Goal: Task Accomplishment & Management: Complete application form

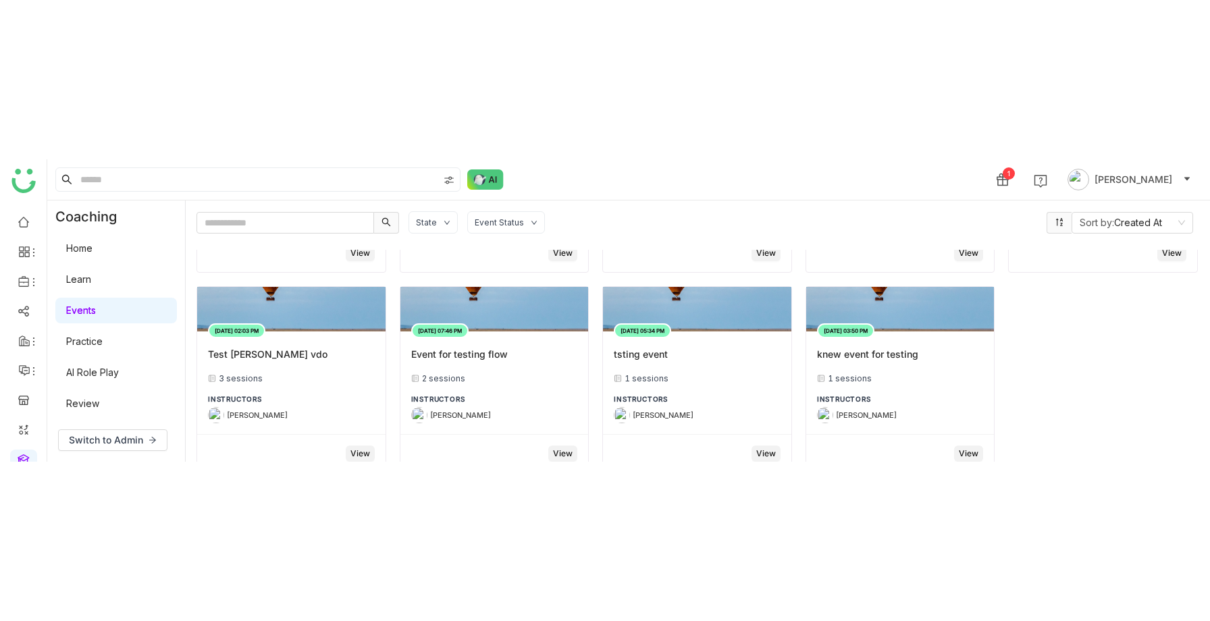
scroll to position [1048, 0]
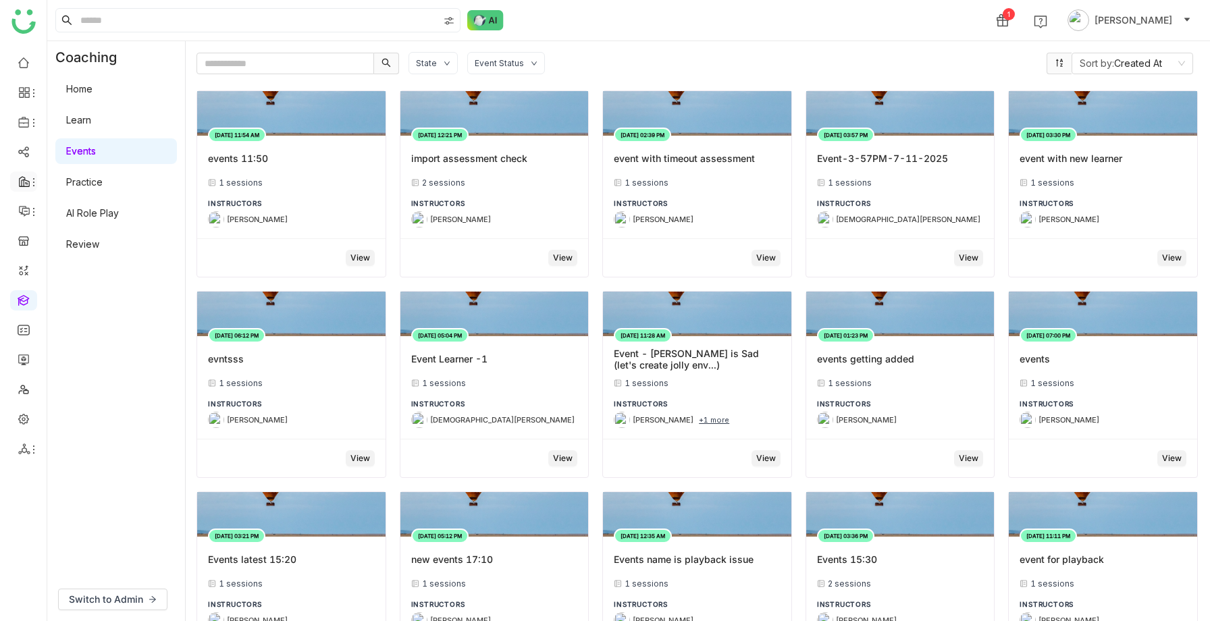
click at [23, 179] on div at bounding box center [23, 182] width 27 height 12
click at [56, 149] on link "FAQs" at bounding box center [94, 153] width 88 height 9
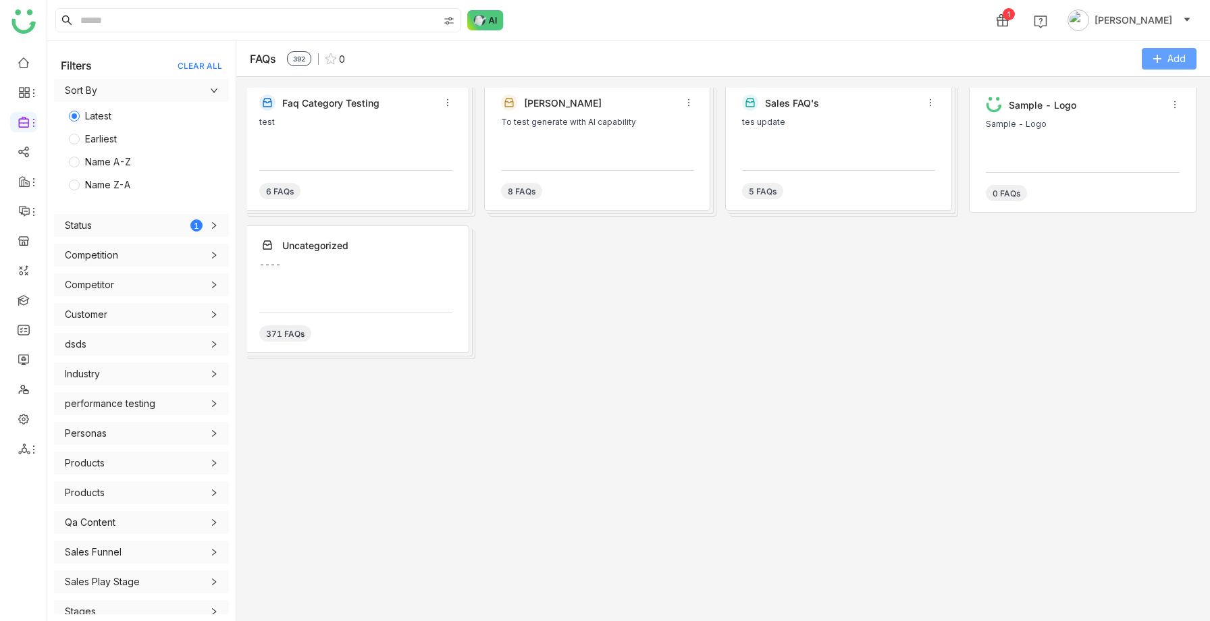
click at [1150, 60] on button "Add" at bounding box center [1169, 59] width 55 height 22
click at [1108, 91] on button "Add Category" at bounding box center [1134, 87] width 77 height 15
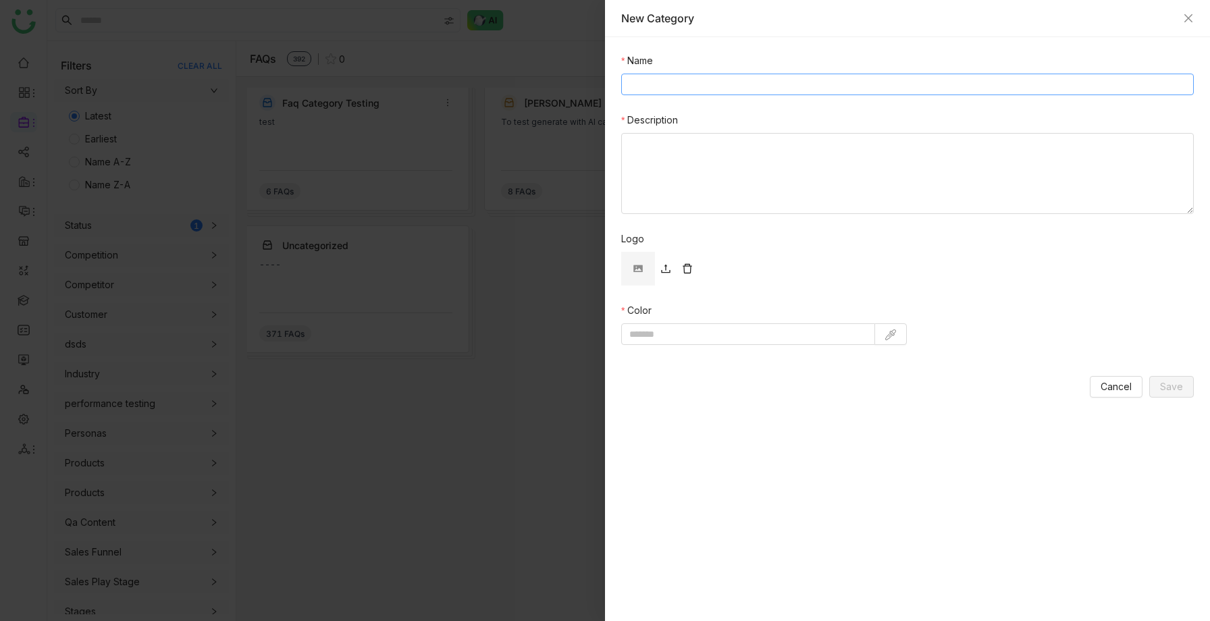
click at [669, 88] on input "Name" at bounding box center [907, 85] width 572 height 22
type input "********"
click at [664, 170] on textarea "Description" at bounding box center [907, 173] width 572 height 81
type textarea "****"
click at [887, 330] on img at bounding box center [890, 334] width 11 height 11
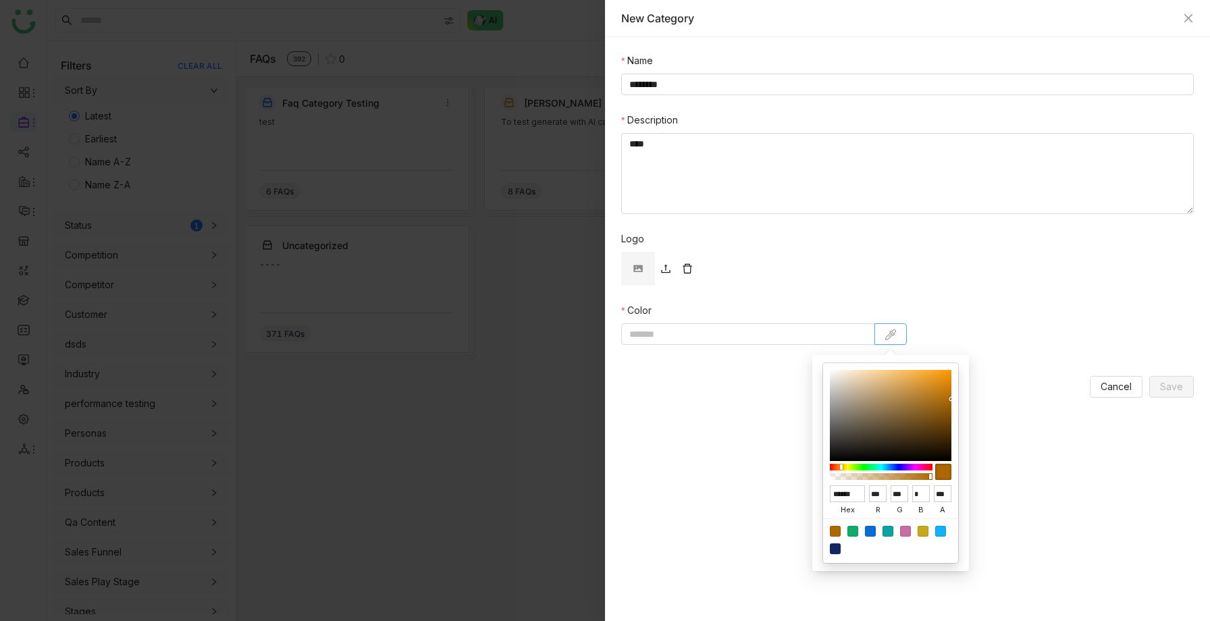
type input "******"
type input "**"
click at [895, 435] on div at bounding box center [891, 415] width 122 height 91
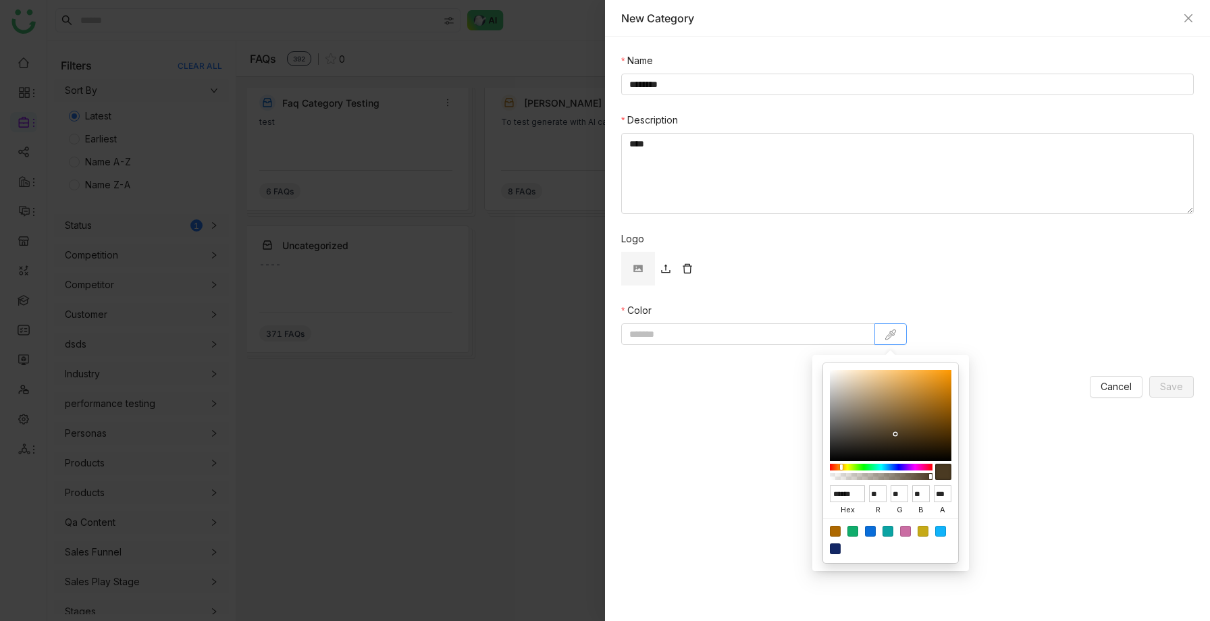
type input "*******"
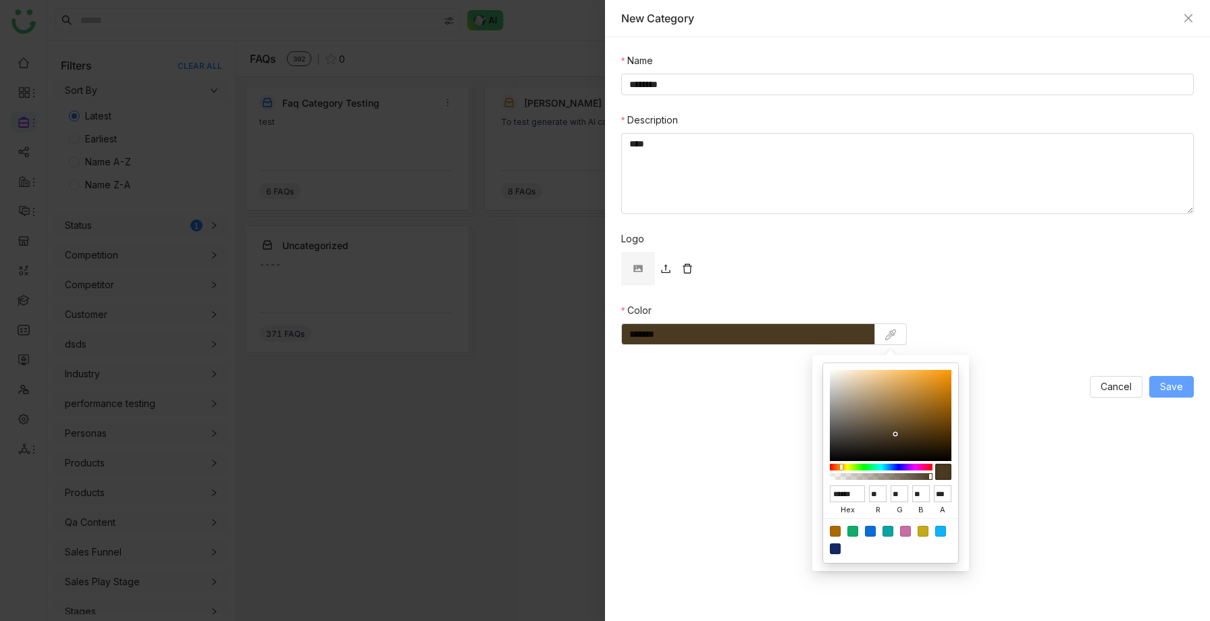
click at [1164, 385] on span "Save" at bounding box center [1171, 386] width 23 height 15
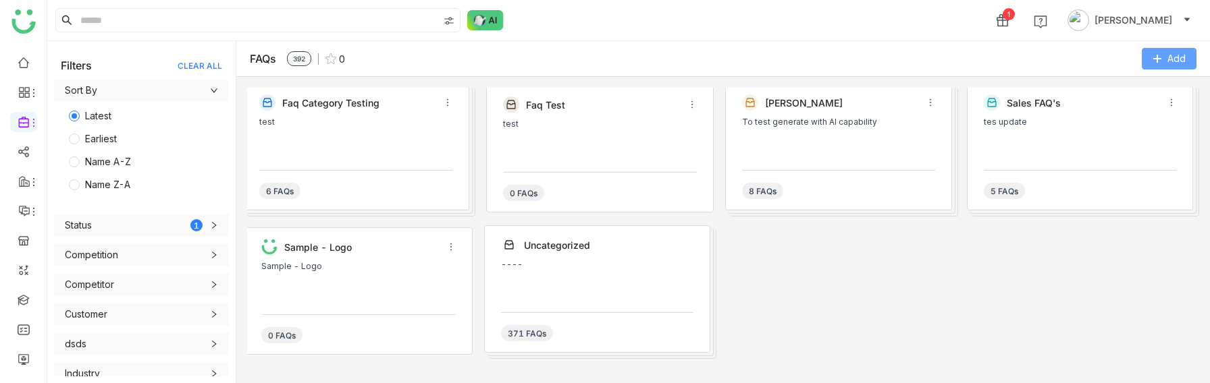
click at [1171, 56] on span "Add" at bounding box center [1176, 58] width 18 height 15
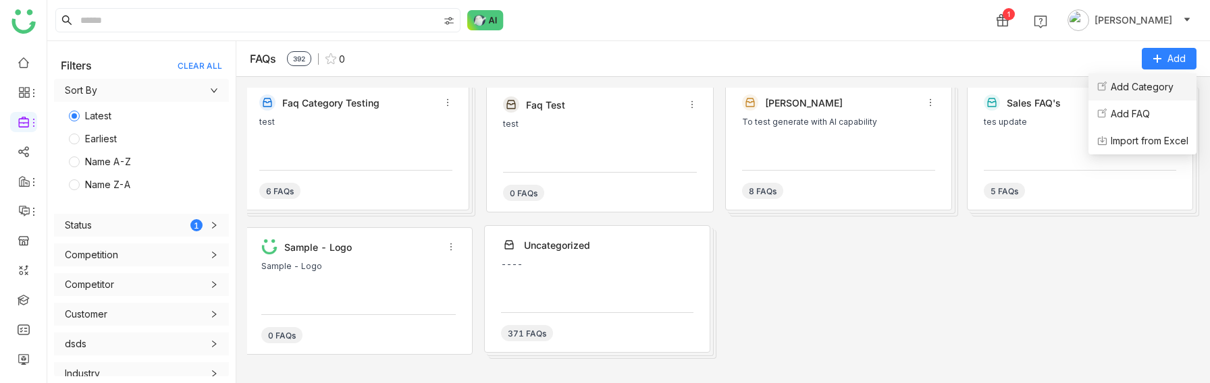
click at [1125, 91] on Category "Add Category" at bounding box center [1142, 87] width 63 height 15
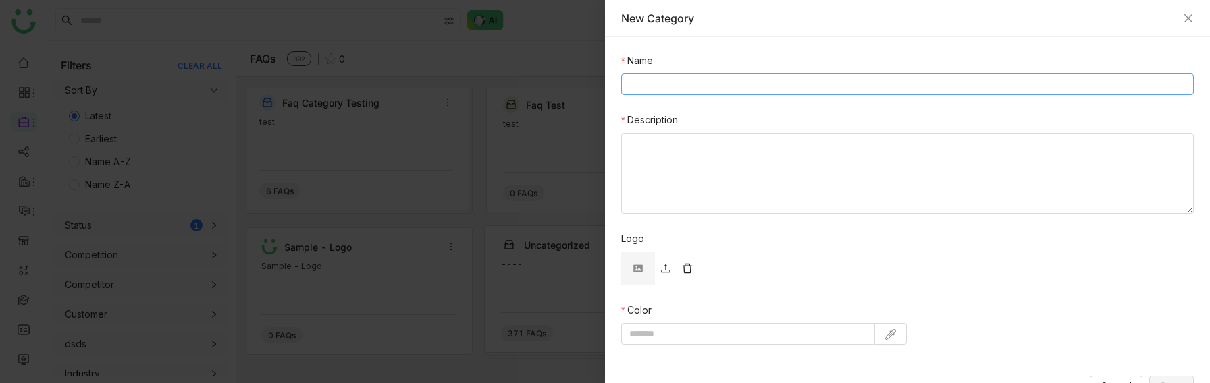
click at [732, 90] on input "Name" at bounding box center [907, 85] width 572 height 22
type input "*******"
click at [672, 178] on textarea "Description" at bounding box center [907, 173] width 572 height 81
type textarea "****"
click at [895, 335] on img at bounding box center [890, 334] width 11 height 11
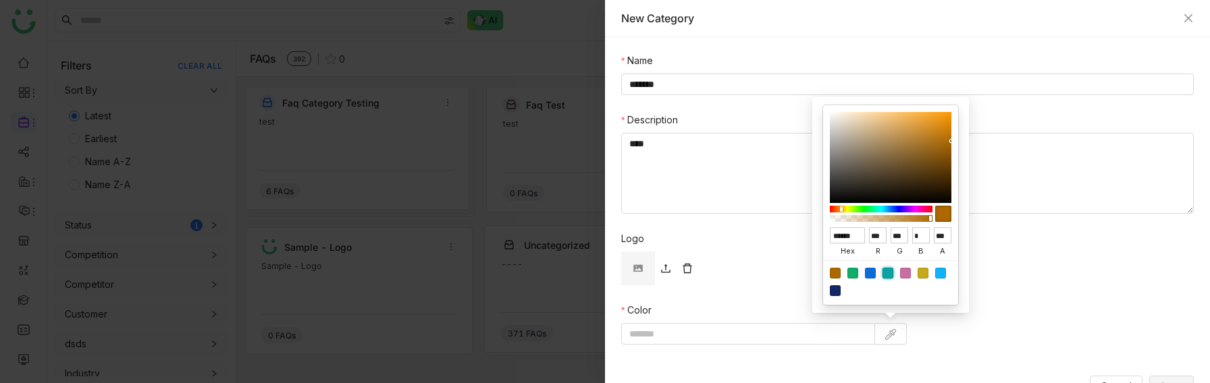
click at [884, 276] on div at bounding box center [887, 273] width 11 height 11
type input "******"
type input "**"
type input "***"
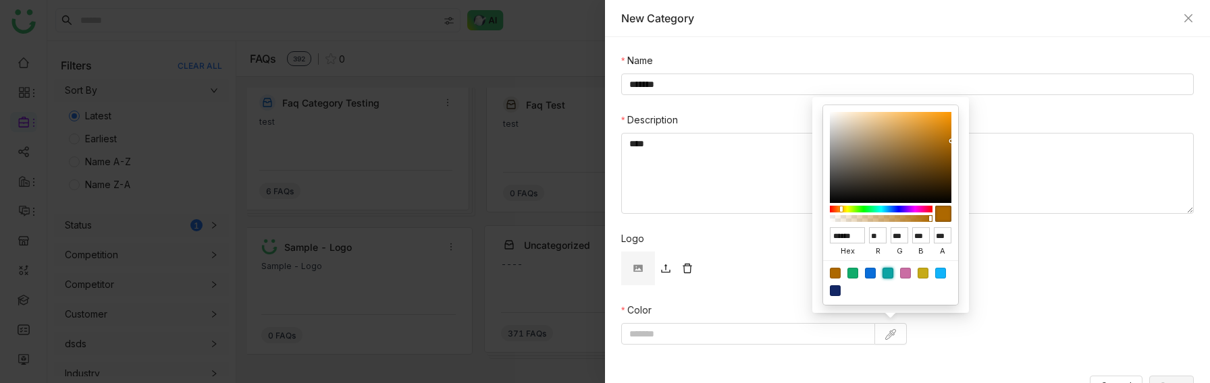
type input "*******"
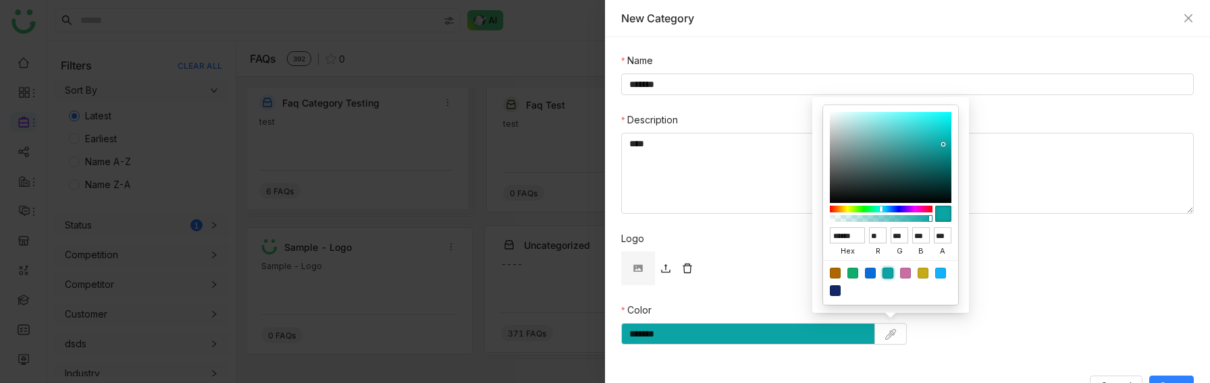
click at [666, 270] on icon at bounding box center [665, 268] width 11 height 11
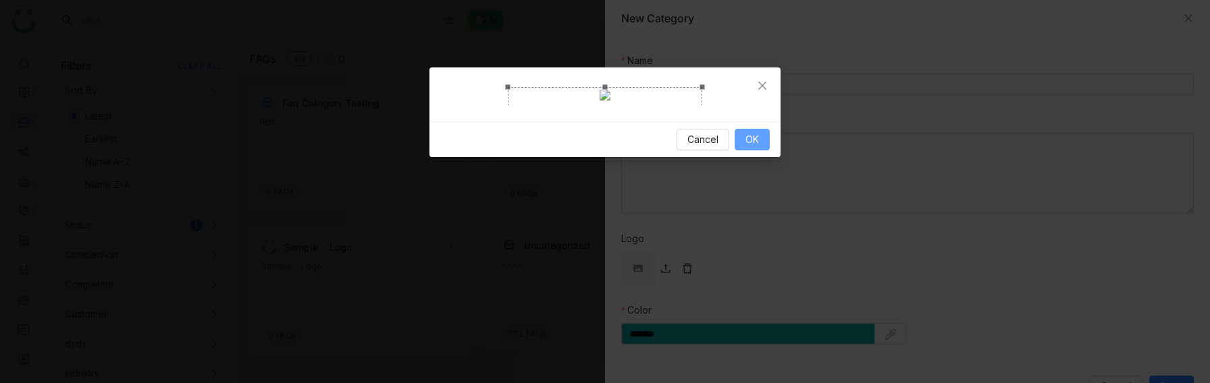
click at [747, 147] on span "OK" at bounding box center [752, 139] width 14 height 15
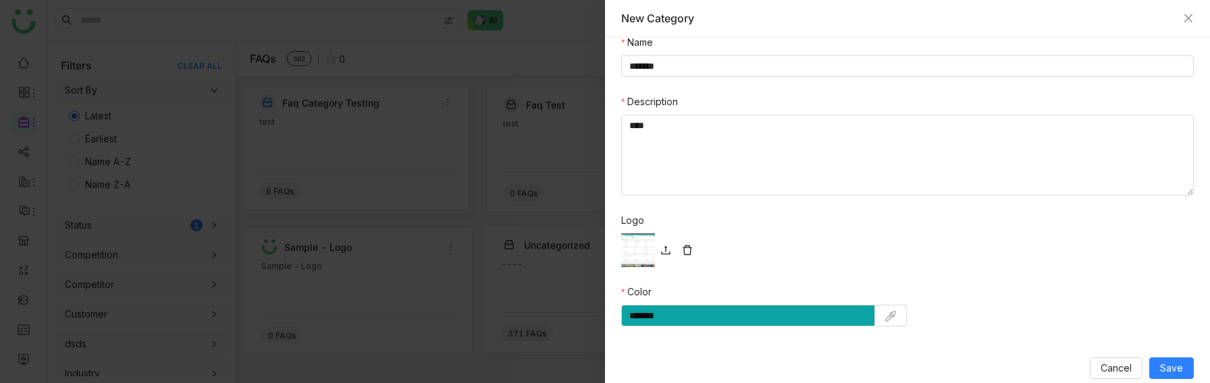
scroll to position [30, 0]
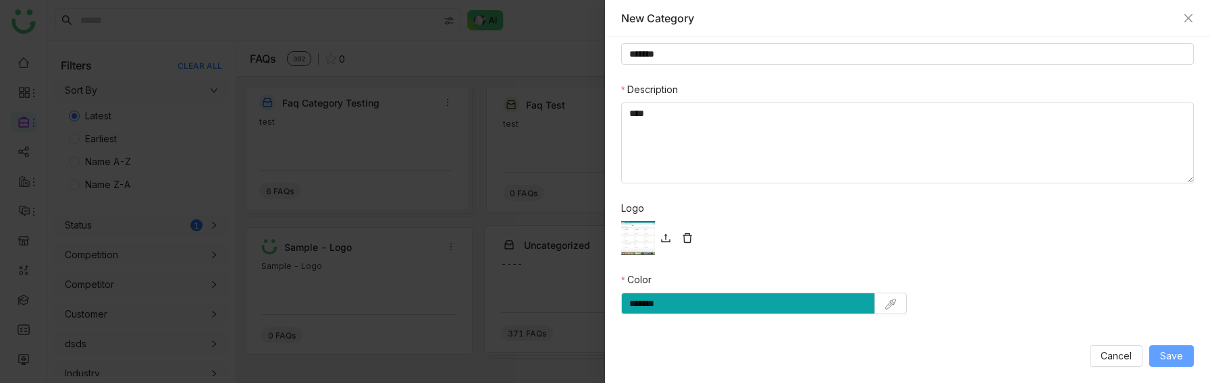
click at [1162, 354] on span "Save" at bounding box center [1171, 356] width 23 height 15
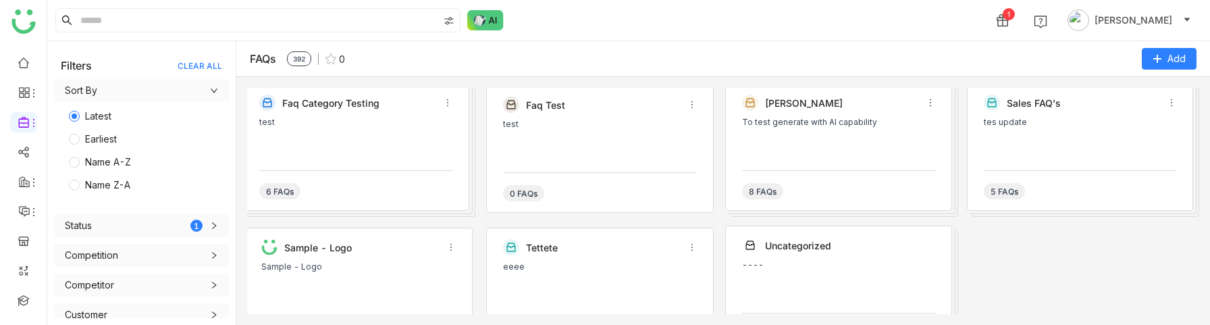
scroll to position [45, 0]
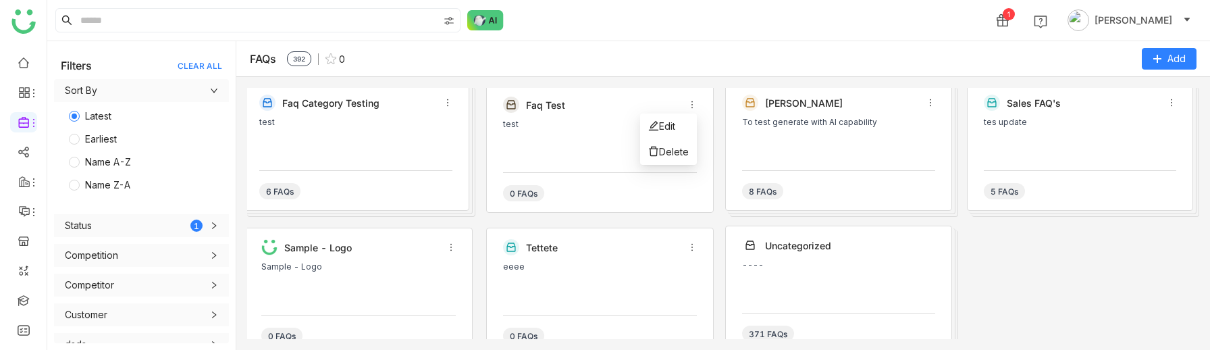
click at [692, 101] on icon at bounding box center [691, 104] width 1 height 7
click at [664, 151] on span "Delete" at bounding box center [674, 151] width 30 height 11
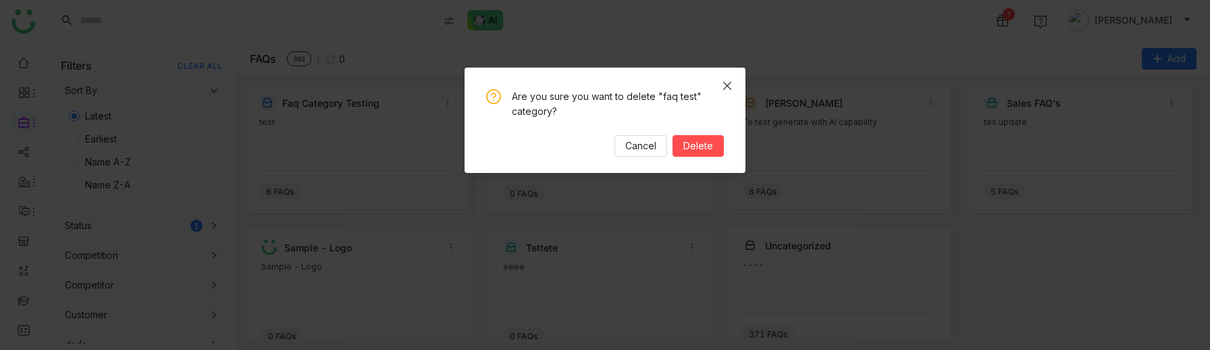
click at [727, 81] on icon "Close" at bounding box center [727, 85] width 11 height 11
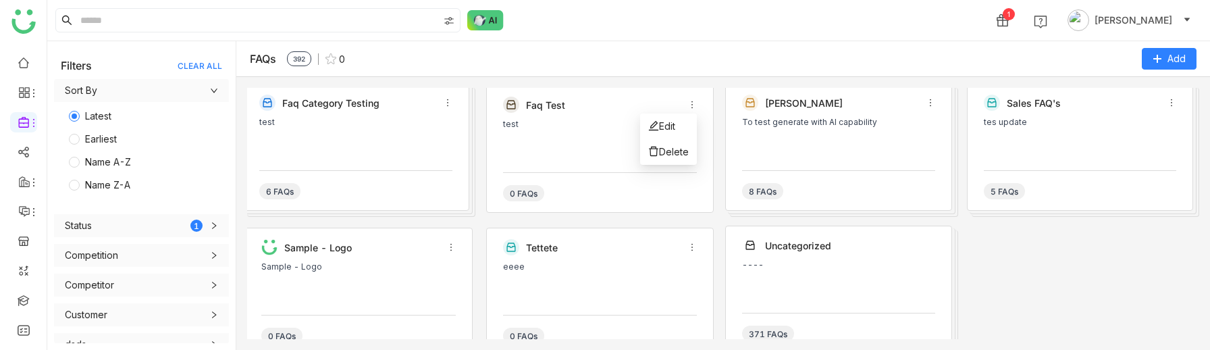
click at [692, 105] on icon at bounding box center [691, 104] width 9 height 9
click at [678, 122] on li "Edit" at bounding box center [668, 126] width 57 height 26
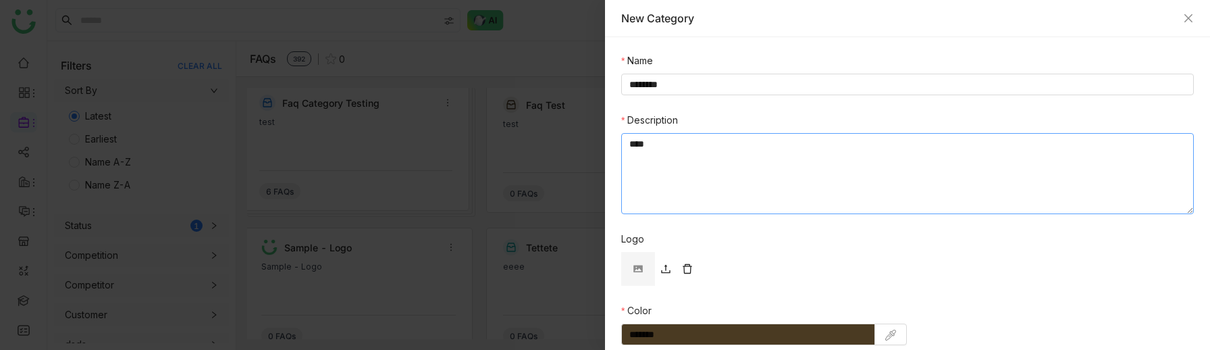
click at [690, 142] on textarea "****" at bounding box center [907, 173] width 572 height 81
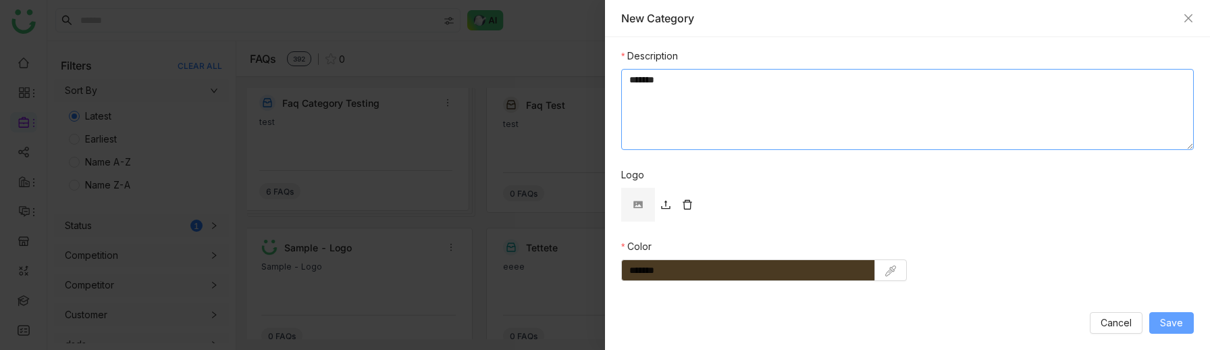
type textarea "*******"
click at [1175, 324] on span "Save" at bounding box center [1171, 322] width 23 height 15
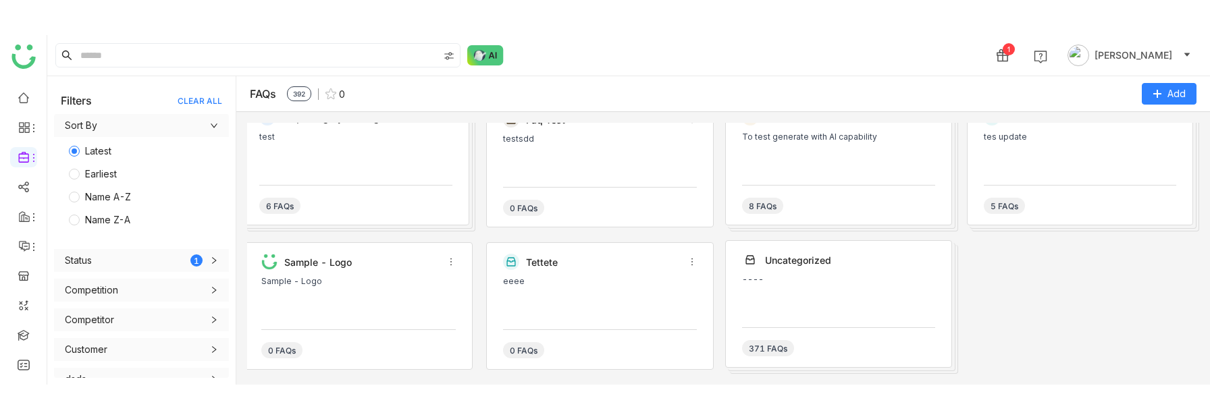
scroll to position [0, 0]
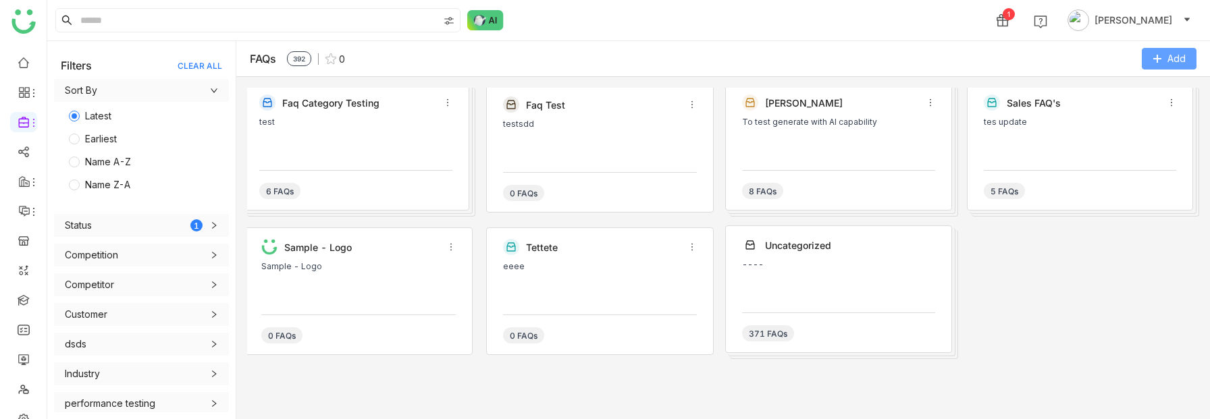
click at [1175, 52] on span "Add" at bounding box center [1176, 58] width 18 height 15
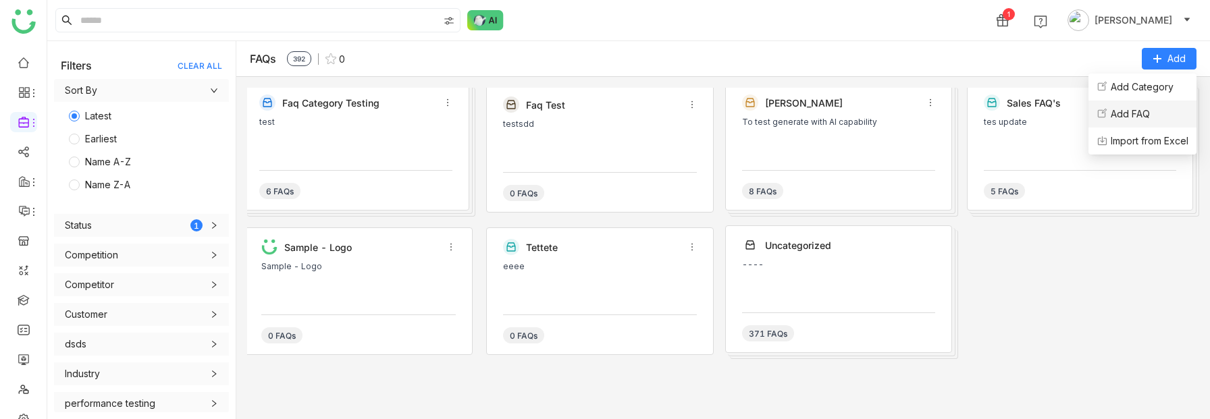
click at [1137, 107] on FAQ "Add FAQ" at bounding box center [1130, 114] width 39 height 15
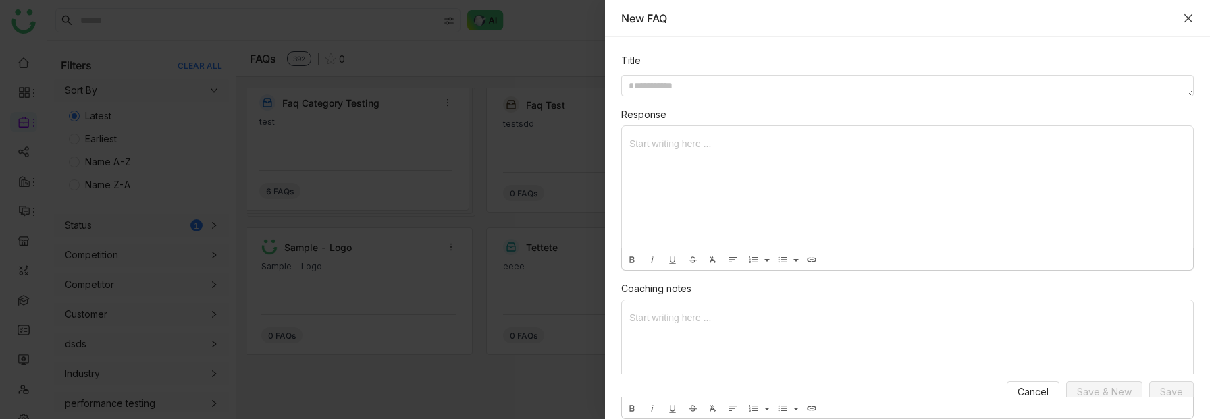
click at [1191, 15] on icon "Close" at bounding box center [1188, 18] width 8 height 8
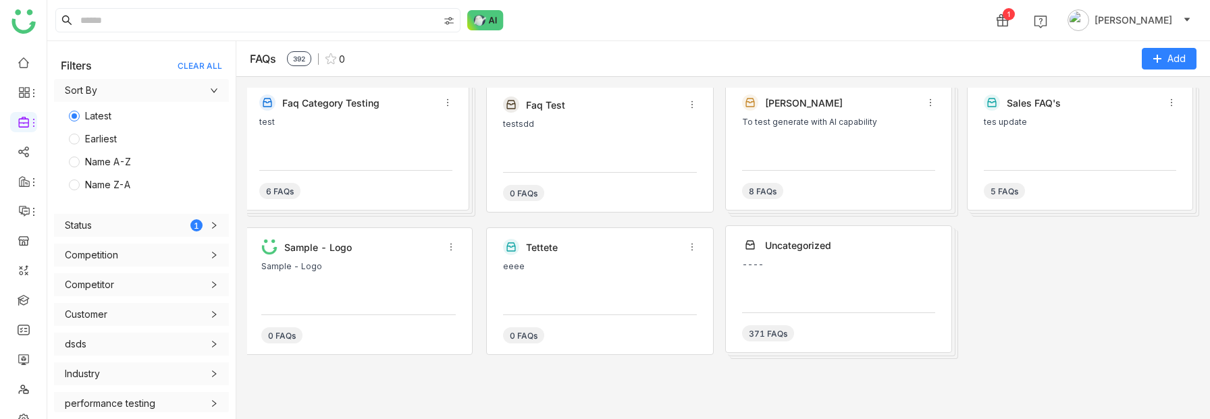
click at [692, 104] on icon at bounding box center [691, 104] width 9 height 9
click at [668, 156] on span "Delete" at bounding box center [674, 151] width 30 height 11
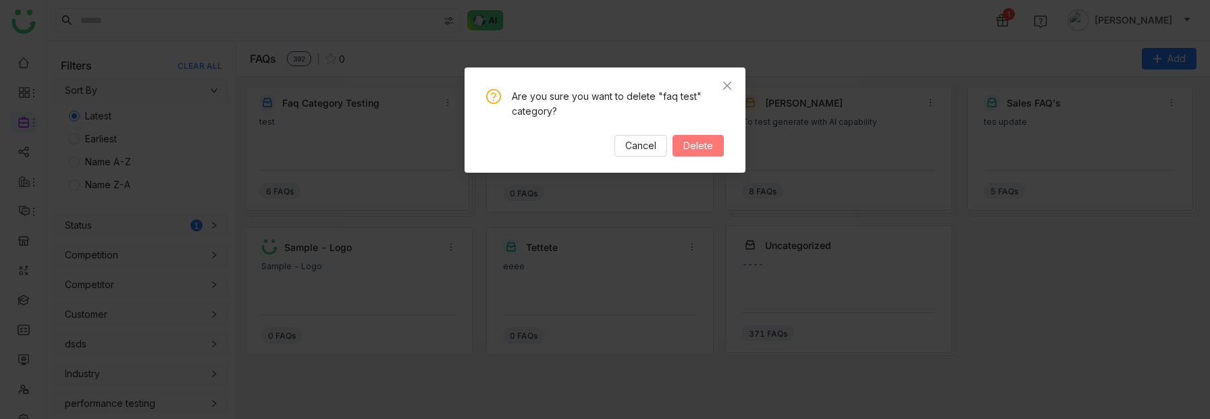
click at [693, 151] on span "Delete" at bounding box center [698, 145] width 30 height 15
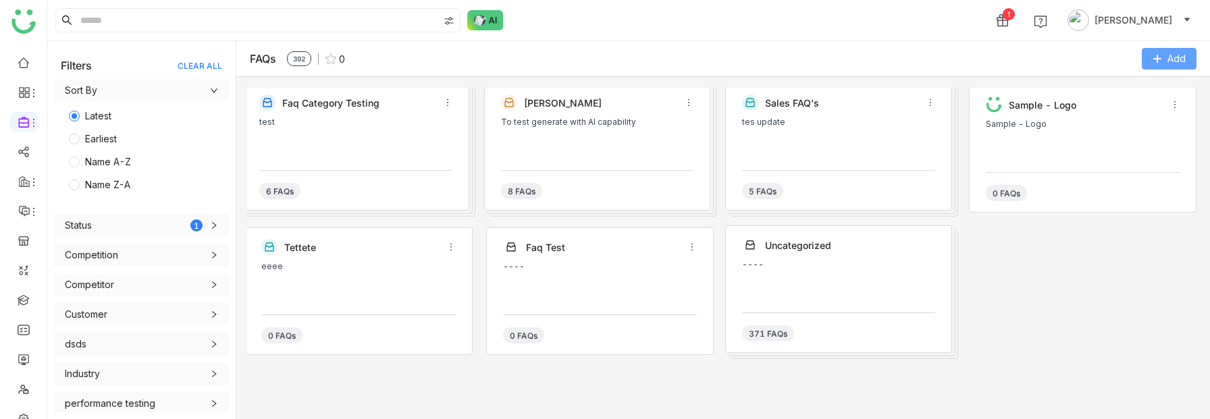
click at [1152, 65] on button "Add" at bounding box center [1169, 59] width 55 height 22
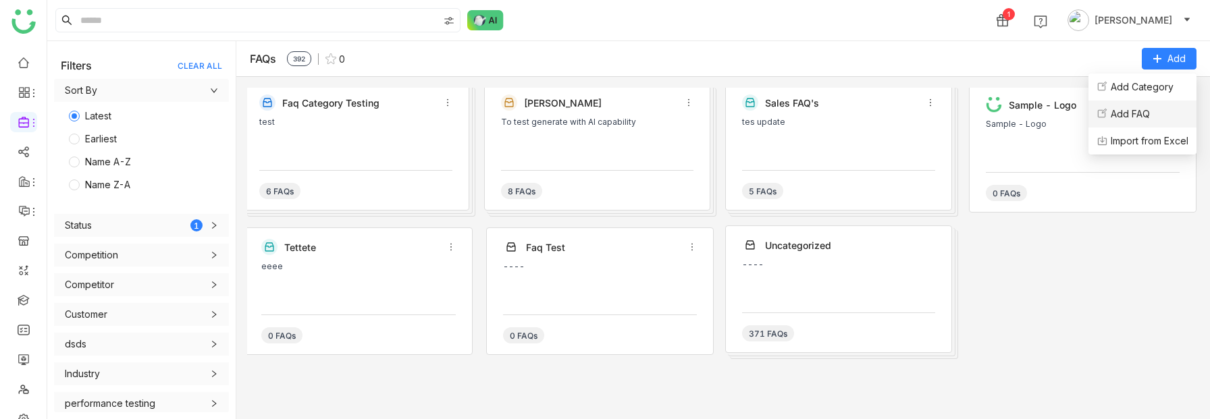
click at [1111, 109] on FAQ "Add FAQ" at bounding box center [1130, 114] width 39 height 15
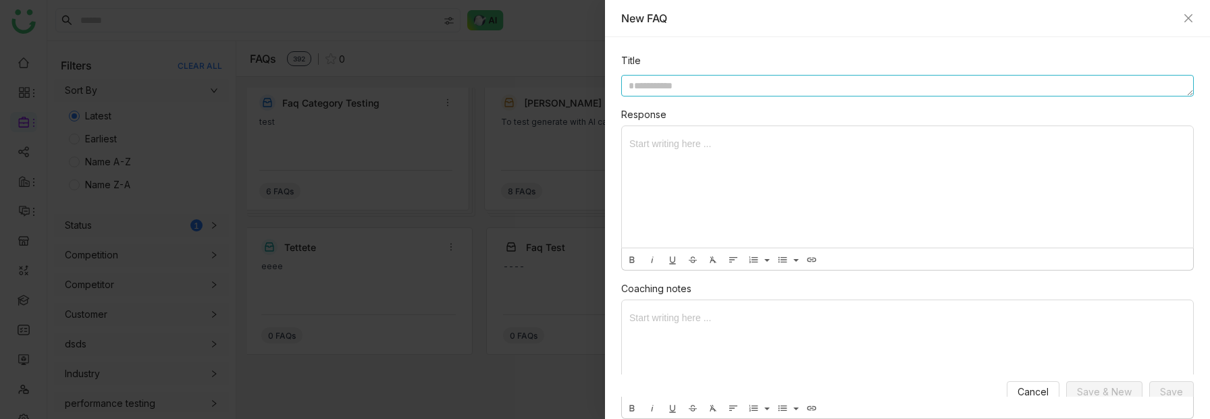
click at [664, 88] on textarea at bounding box center [907, 86] width 572 height 22
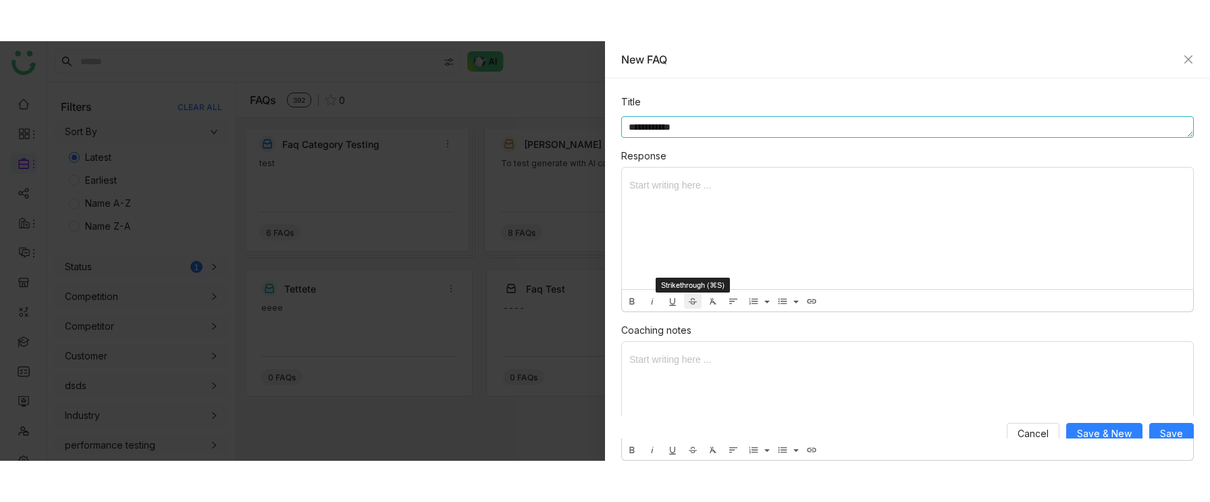
scroll to position [189, 0]
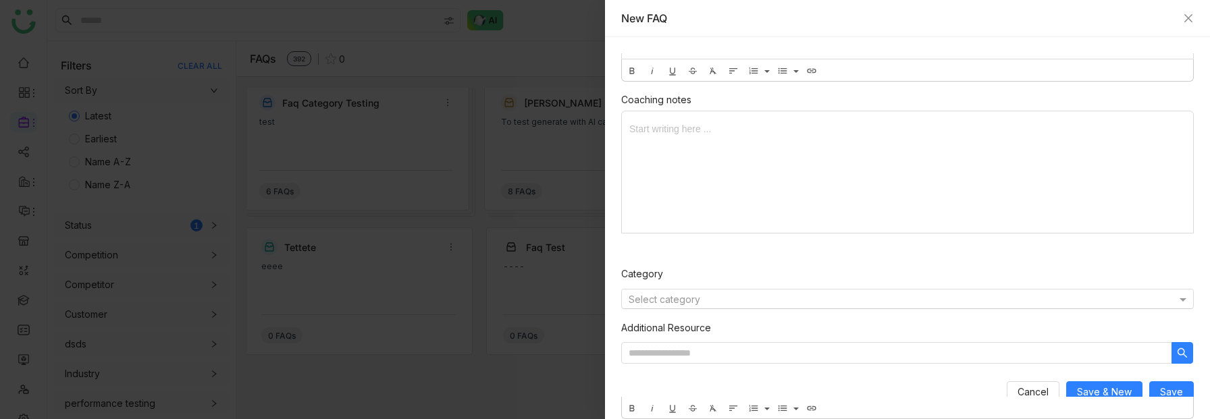
type textarea "**********"
click at [686, 306] on div "Select category" at bounding box center [907, 299] width 571 height 19
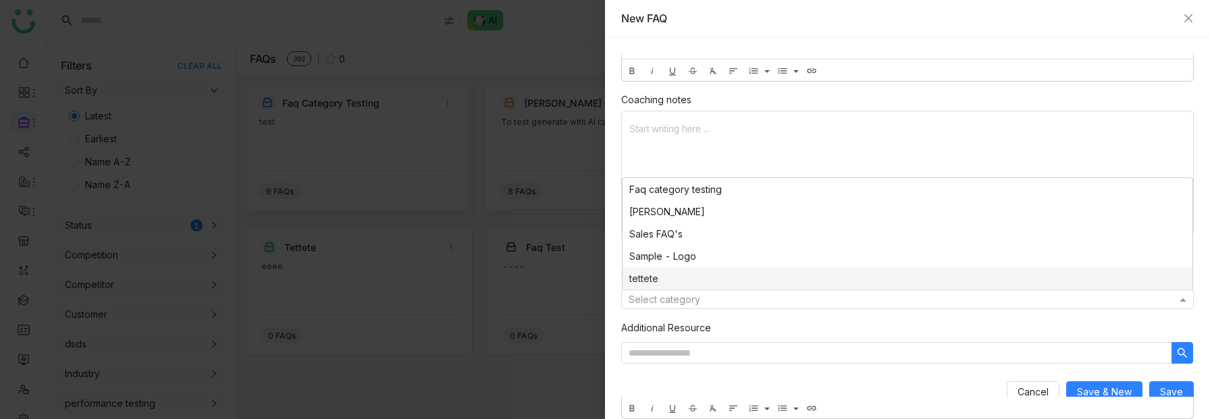
click at [650, 278] on div "tettete" at bounding box center [907, 278] width 570 height 22
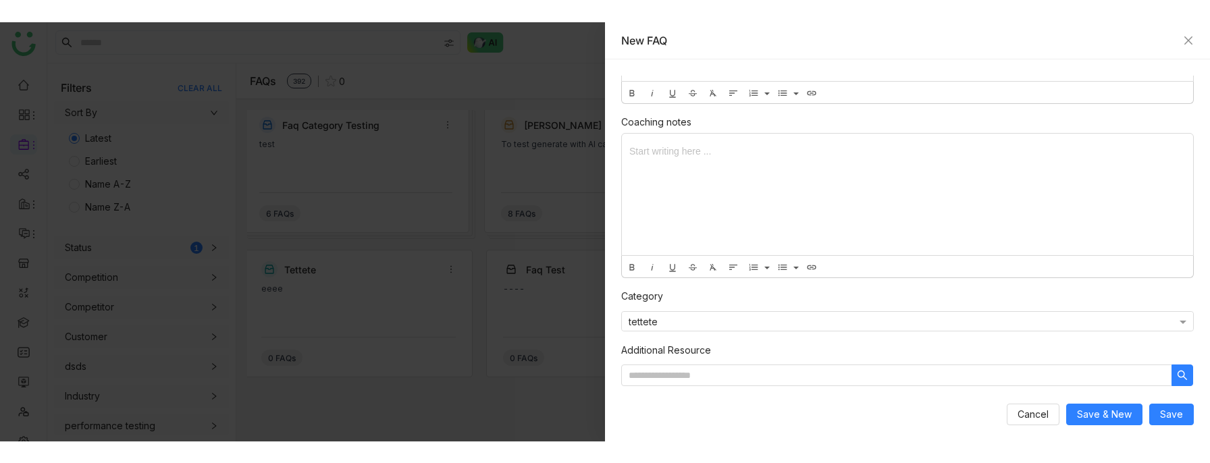
scroll to position [107, 0]
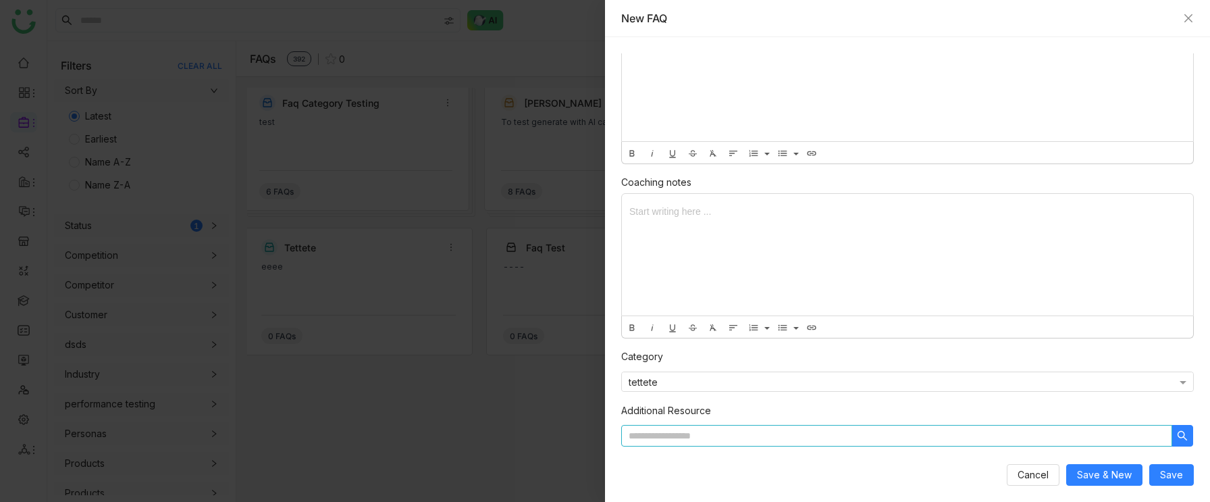
click at [818, 324] on input at bounding box center [896, 436] width 551 height 22
type input "*"
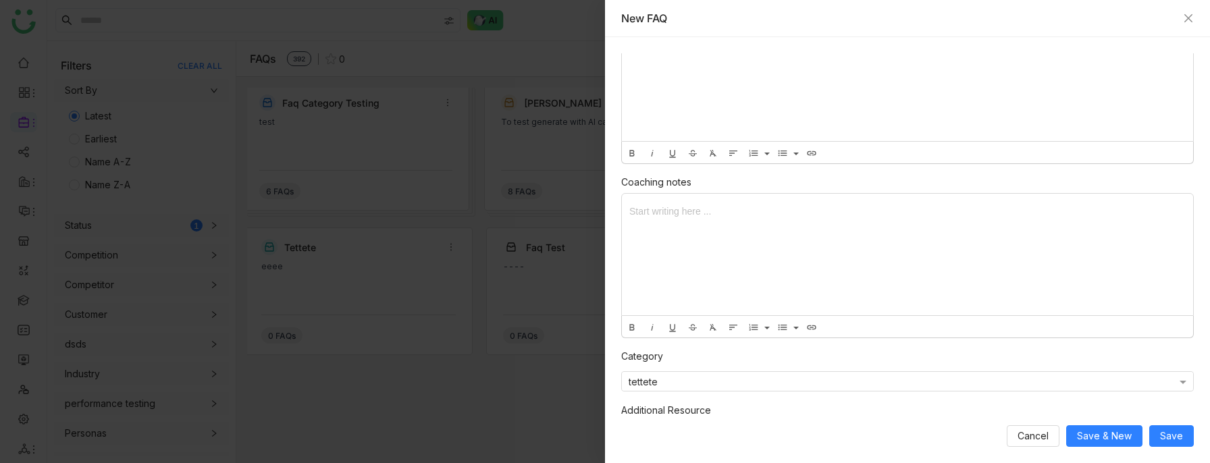
scroll to position [145, 0]
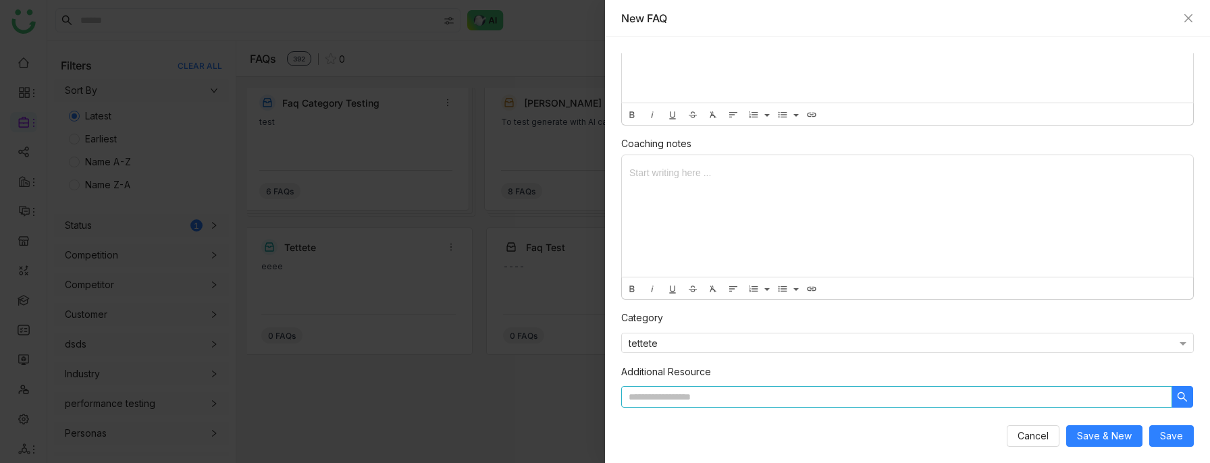
click at [708, 324] on input at bounding box center [896, 397] width 551 height 22
type input "*"
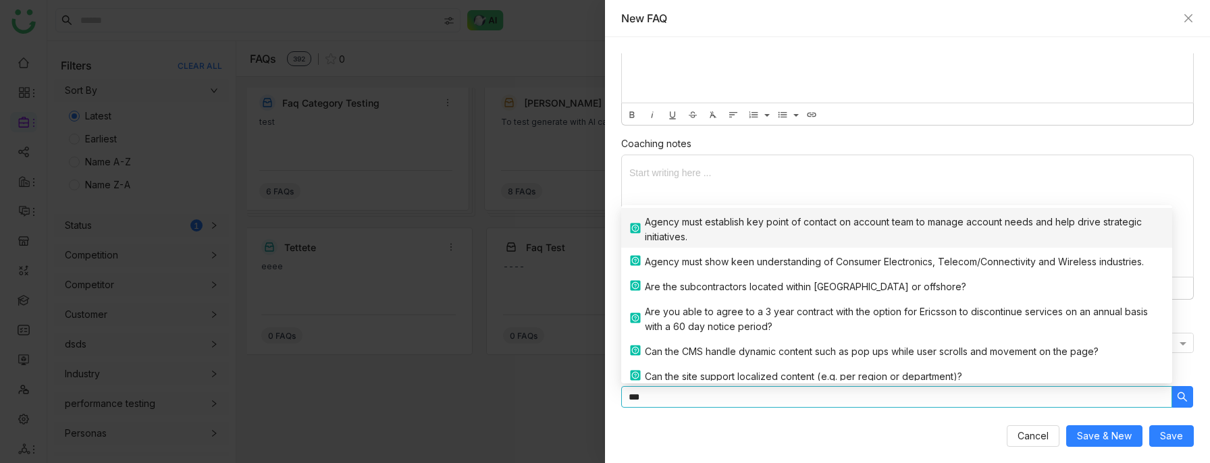
type input "****"
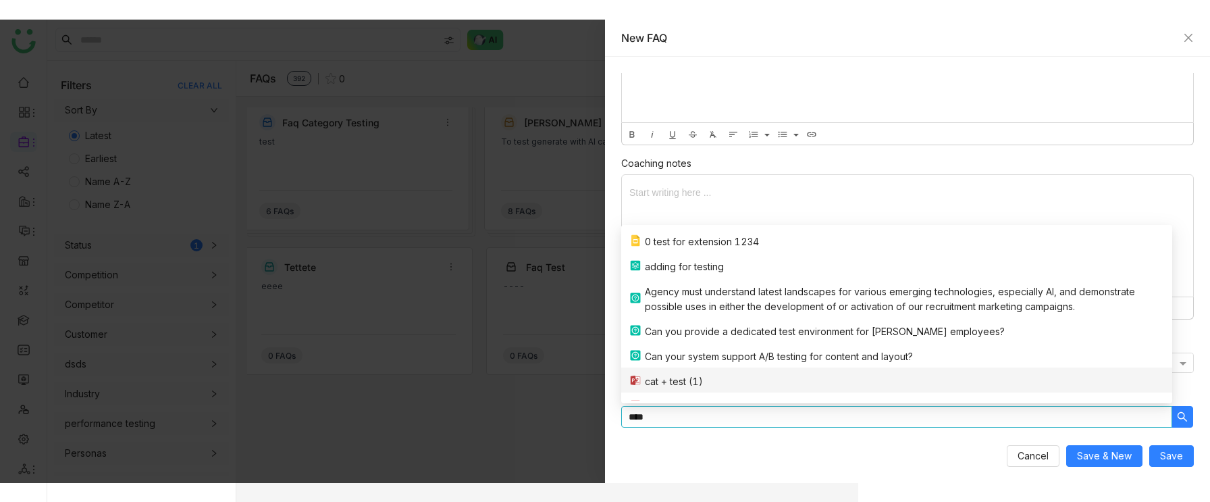
scroll to position [92, 0]
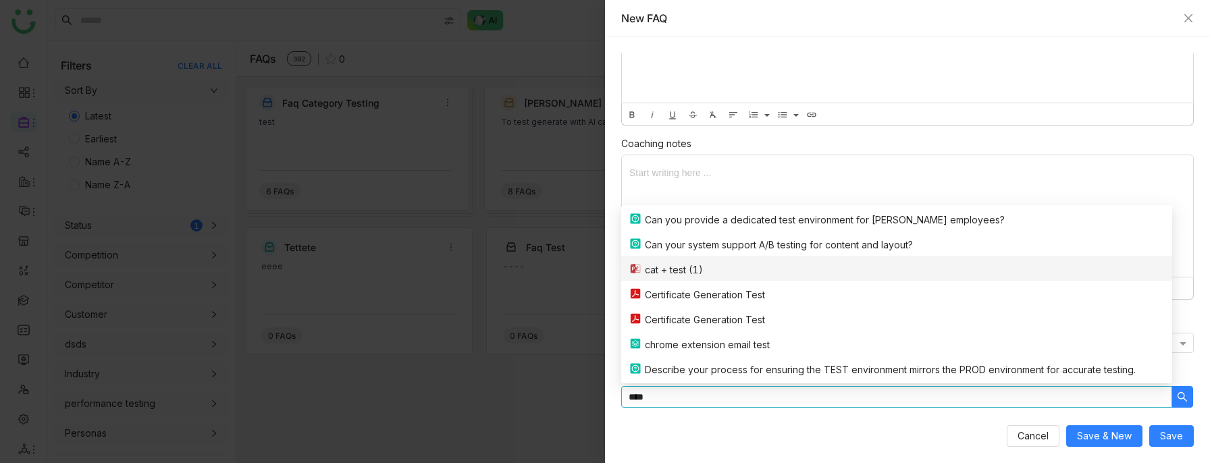
click at [687, 275] on div "cat + test (1)" at bounding box center [674, 270] width 58 height 15
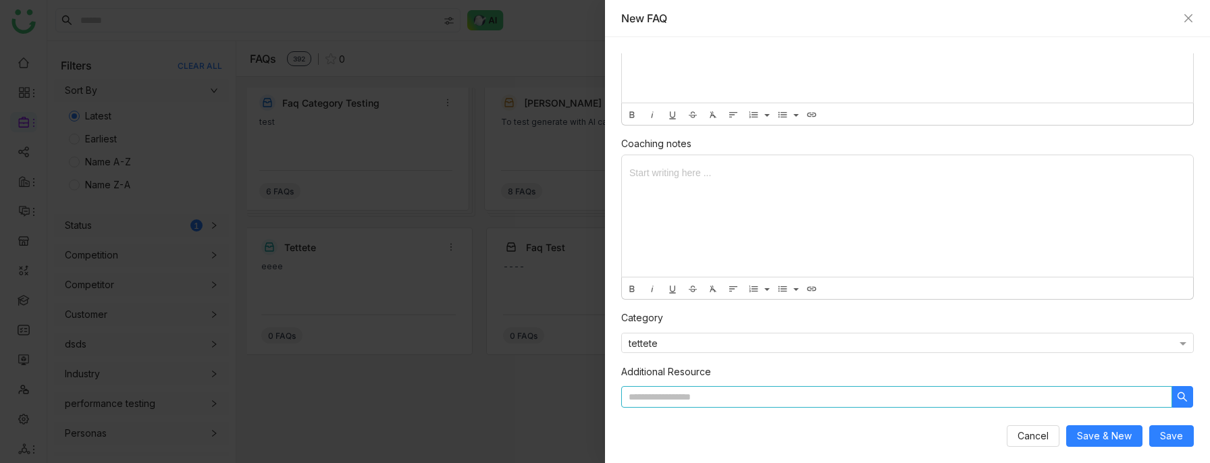
click at [699, 324] on input at bounding box center [896, 397] width 551 height 22
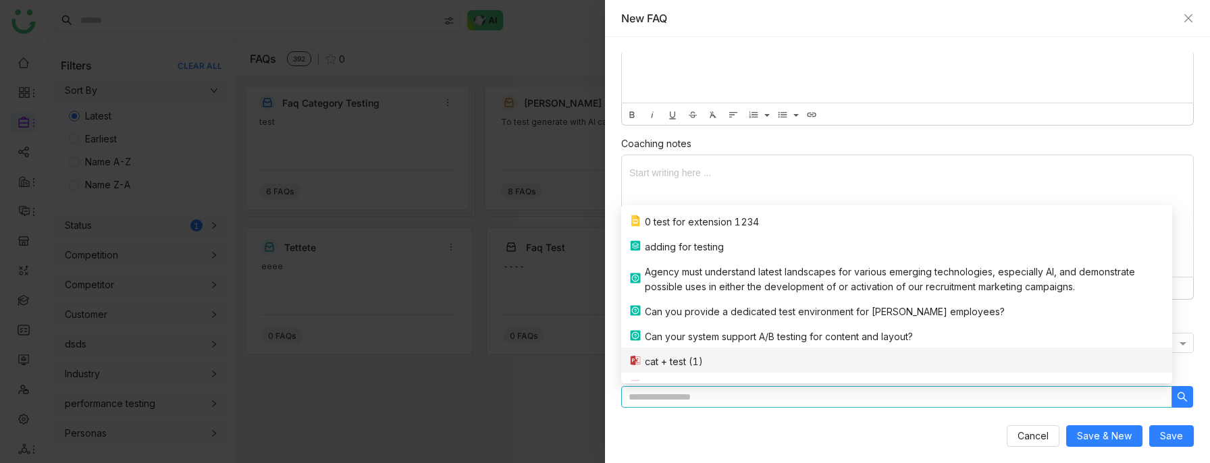
click at [661, 324] on div "cat + test (1)" at bounding box center [674, 361] width 58 height 15
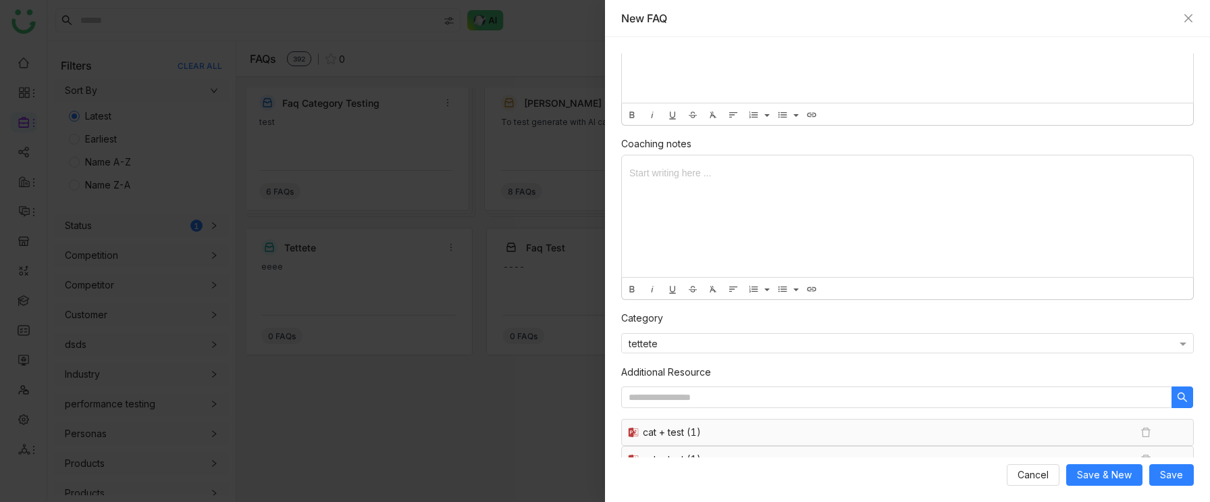
scroll to position [161, 0]
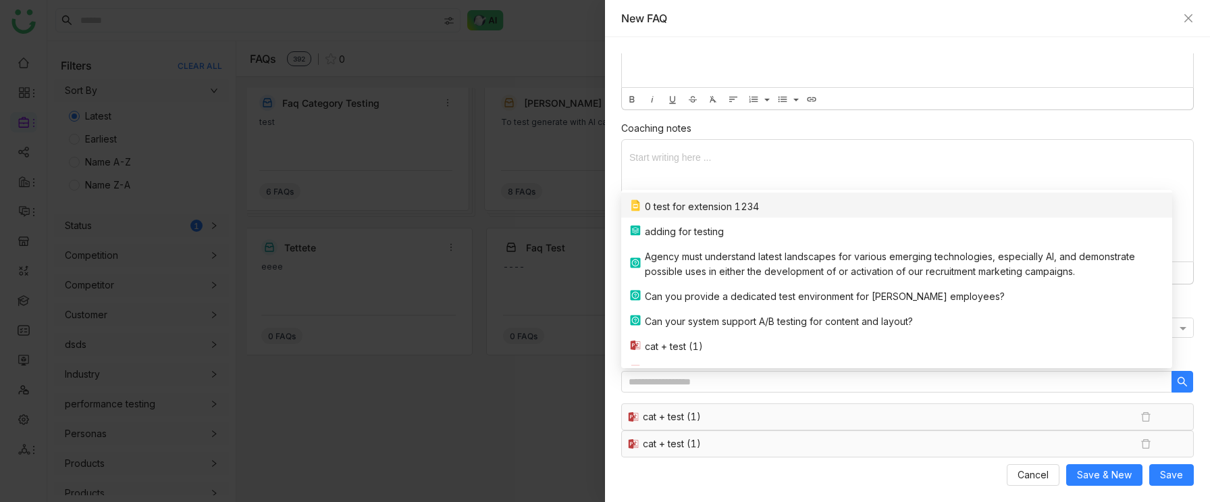
click at [1144, 324] on img at bounding box center [1146, 443] width 12 height 12
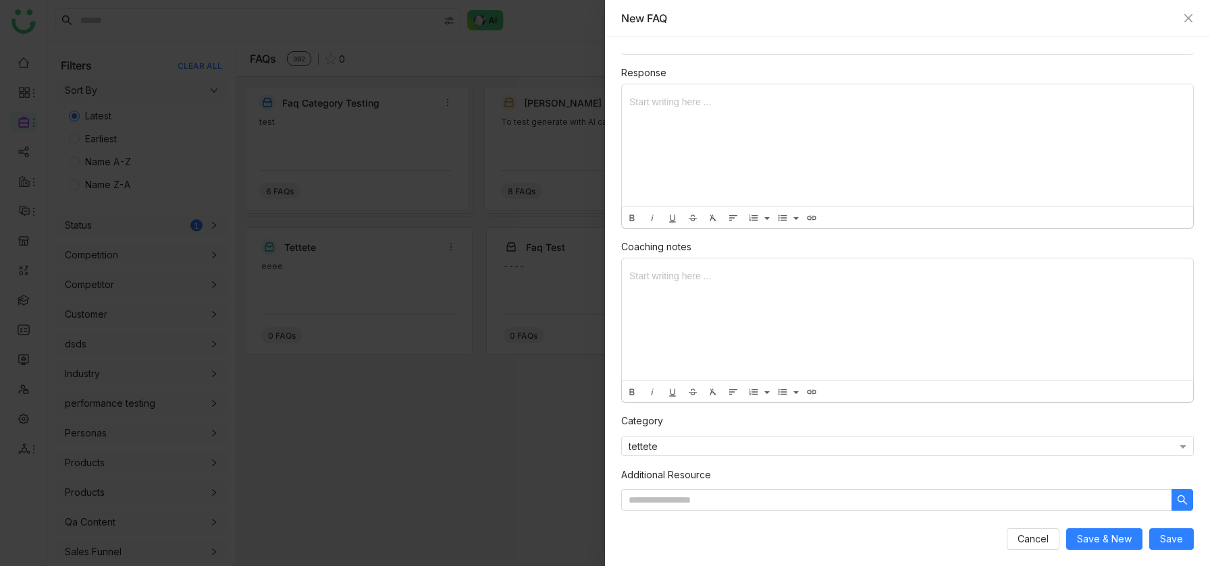
scroll to position [42, 0]
click at [672, 324] on input at bounding box center [896, 500] width 551 height 22
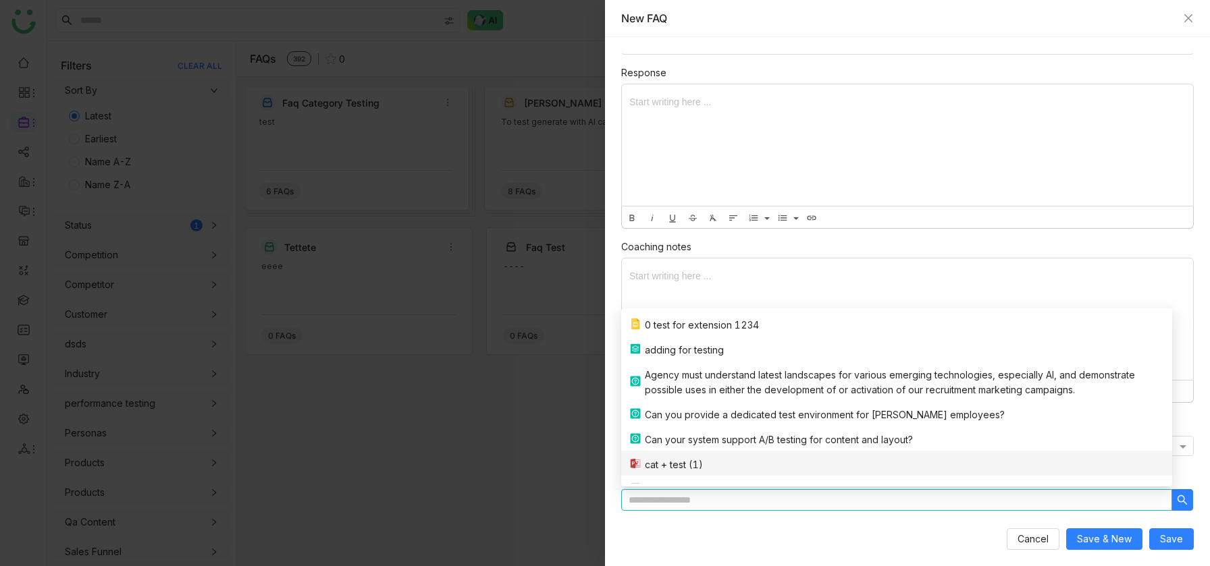
click at [685, 324] on div "cat + test (1)" at bounding box center [674, 465] width 58 height 15
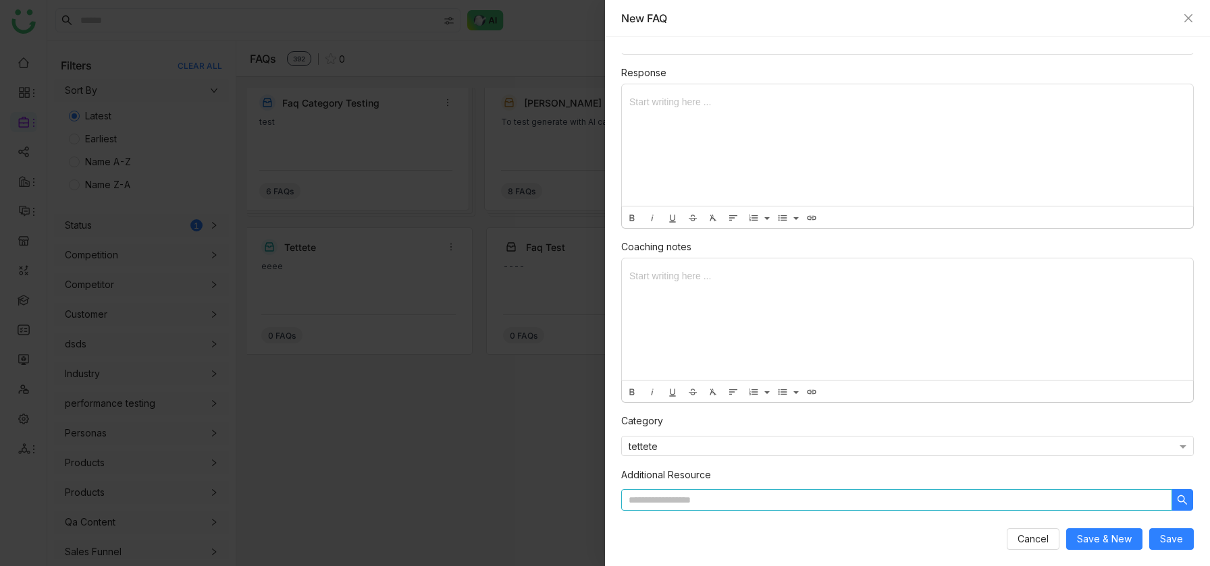
scroll to position [69, 0]
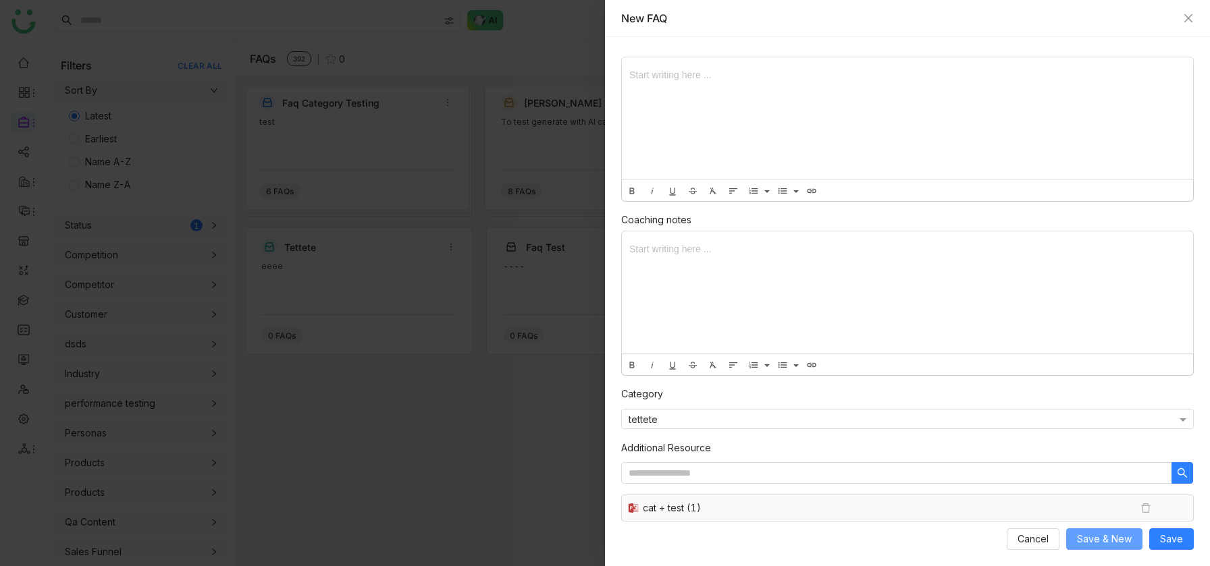
click at [1120, 324] on span "Save & New" at bounding box center [1104, 539] width 55 height 15
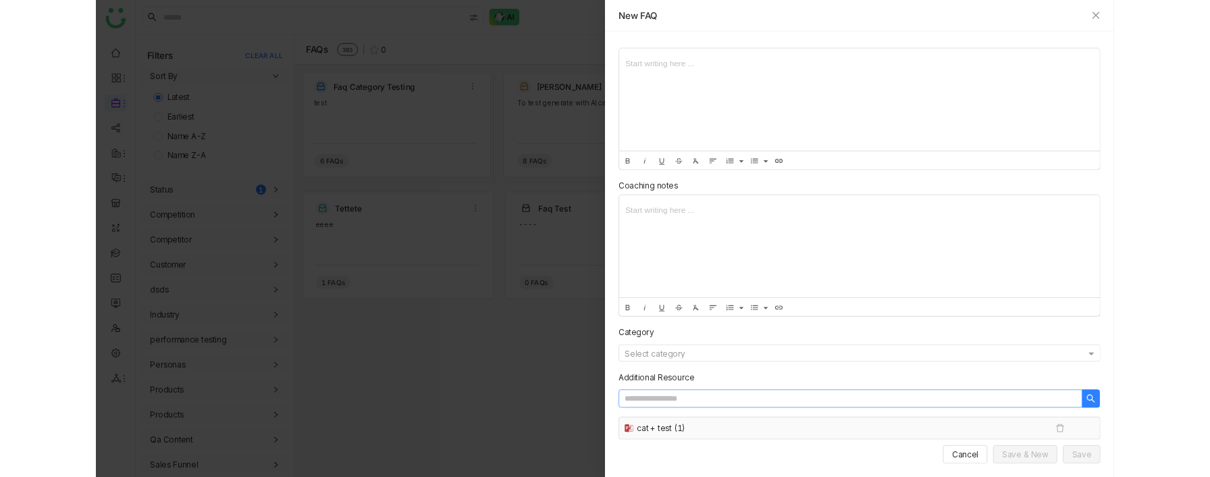
scroll to position [0, 0]
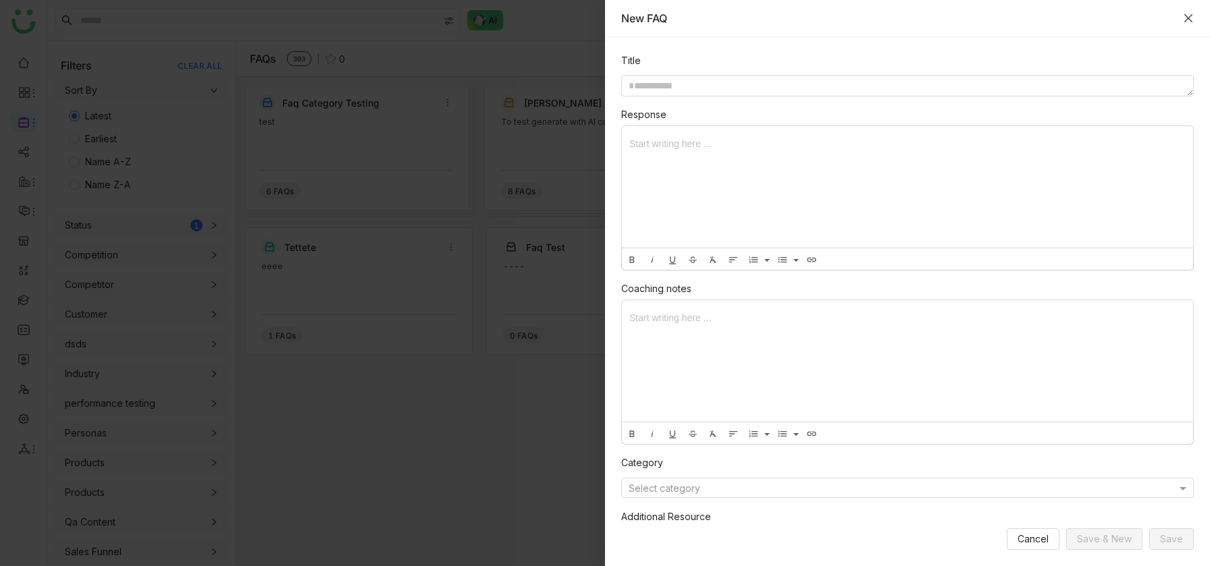
click at [1187, 19] on icon "Close" at bounding box center [1188, 18] width 8 height 8
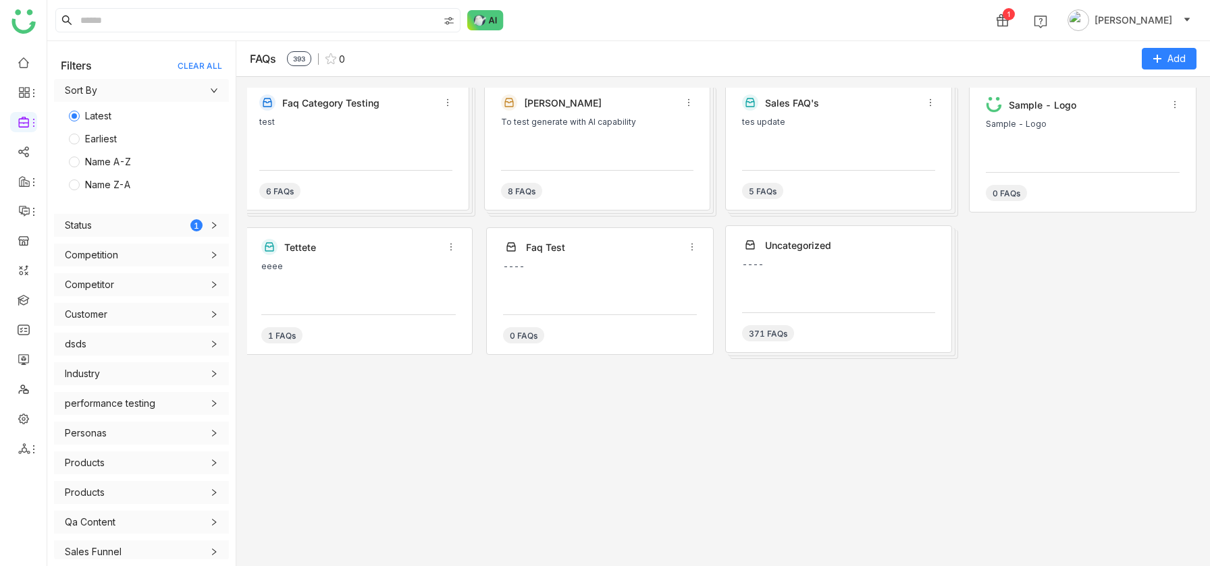
click at [425, 161] on div "Faq category testing test 6 FAQs" at bounding box center [355, 147] width 227 height 128
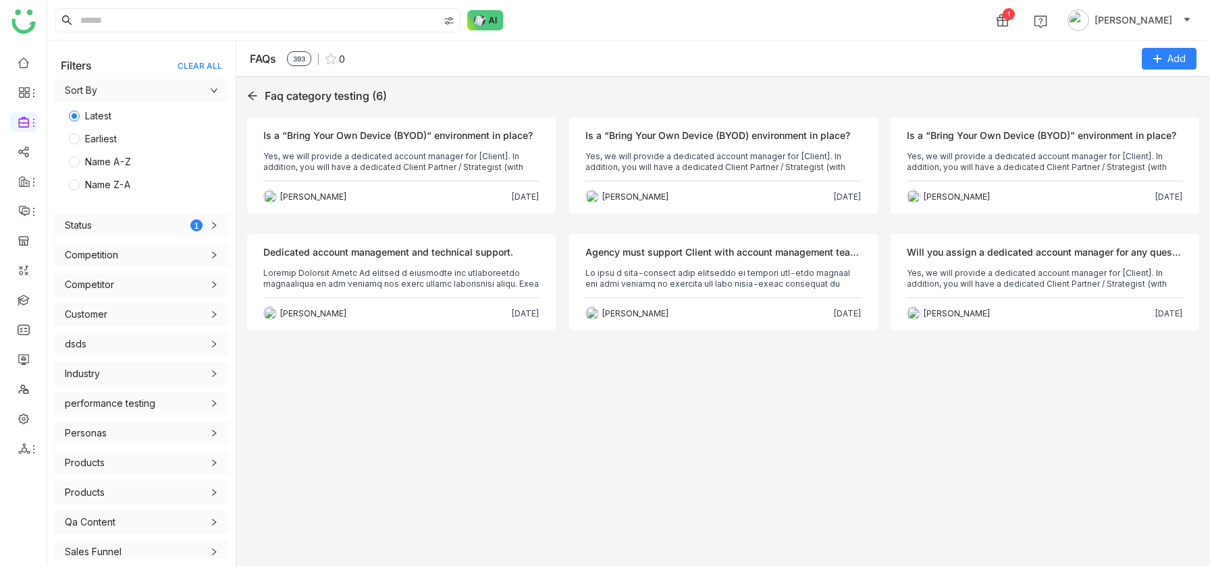
click at [253, 98] on icon at bounding box center [252, 95] width 11 height 11
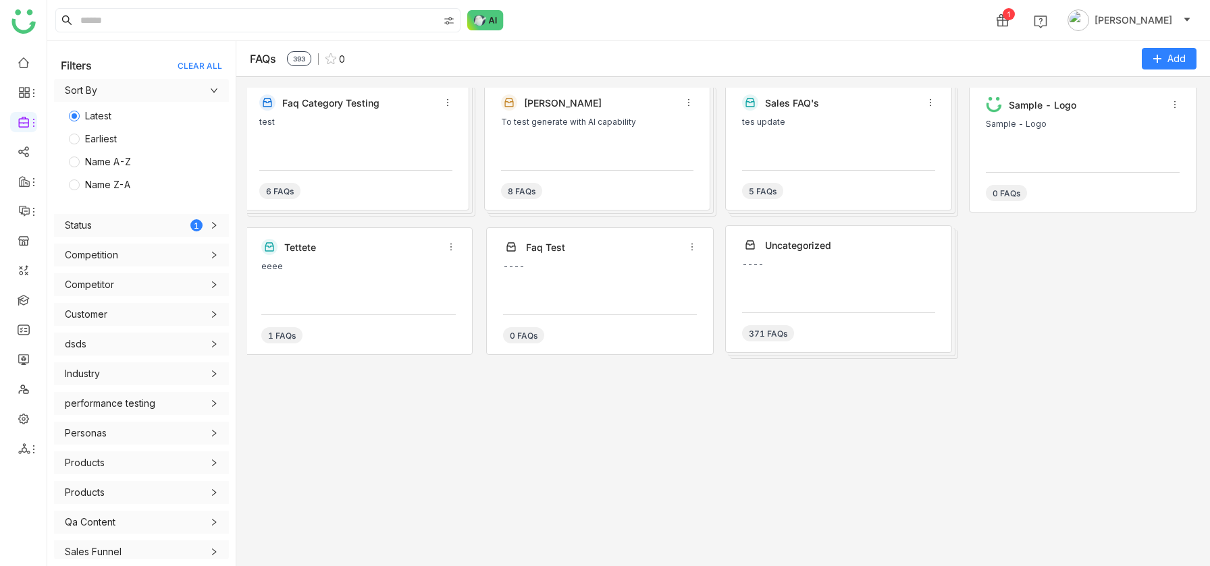
click at [379, 252] on div "tettete" at bounding box center [358, 247] width 194 height 16
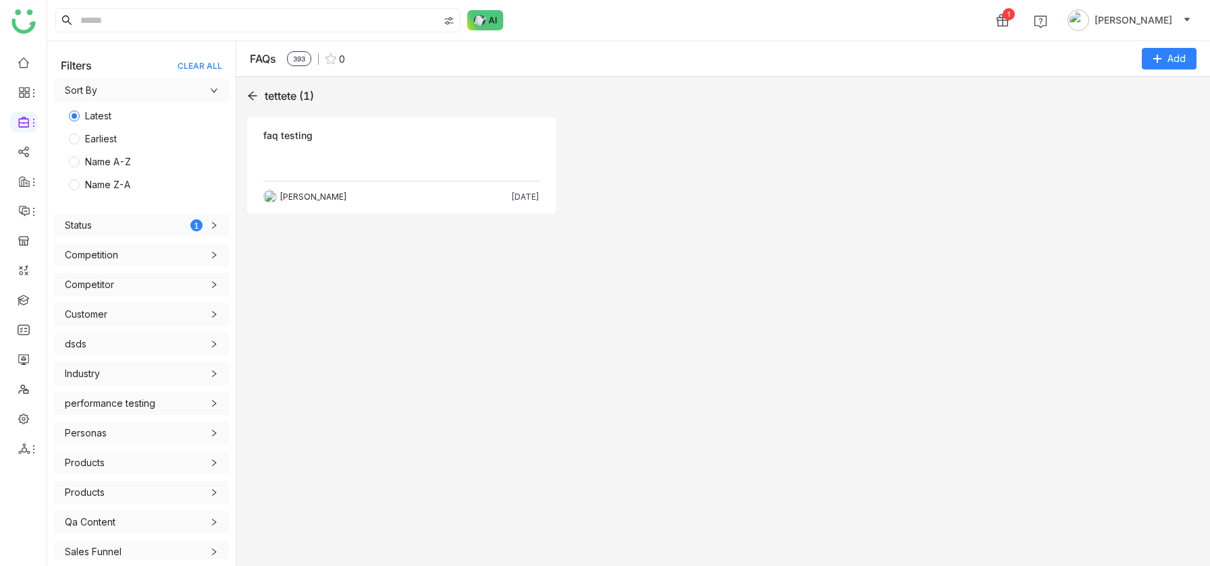
click at [251, 92] on icon at bounding box center [252, 95] width 11 height 11
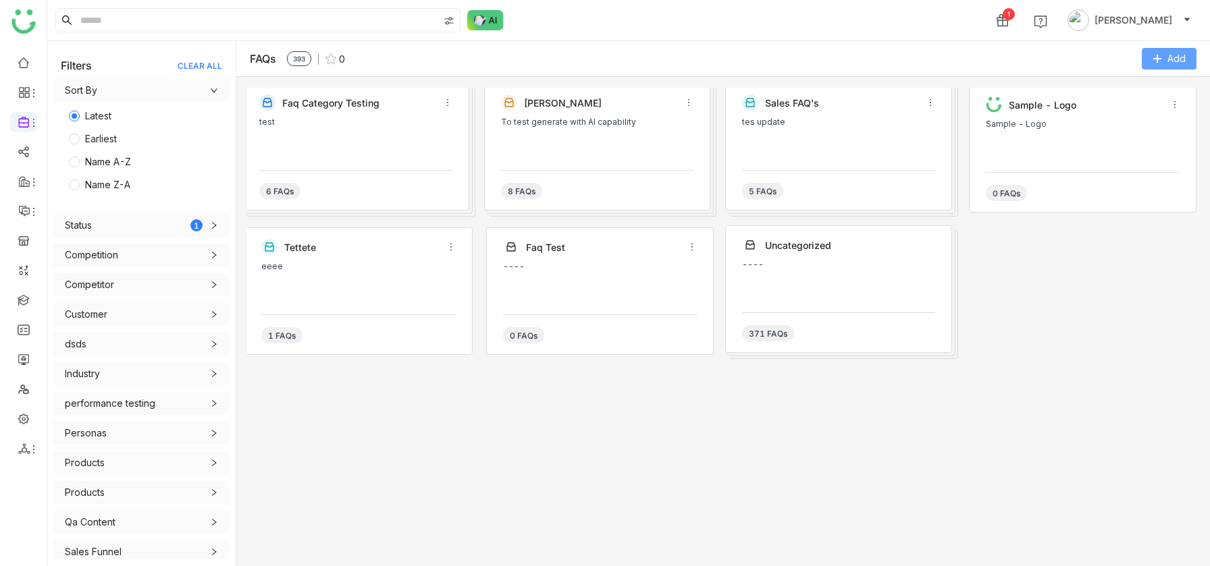
click at [1171, 58] on span "Add" at bounding box center [1176, 58] width 18 height 15
click at [1133, 109] on FAQ "Add FAQ" at bounding box center [1130, 114] width 39 height 15
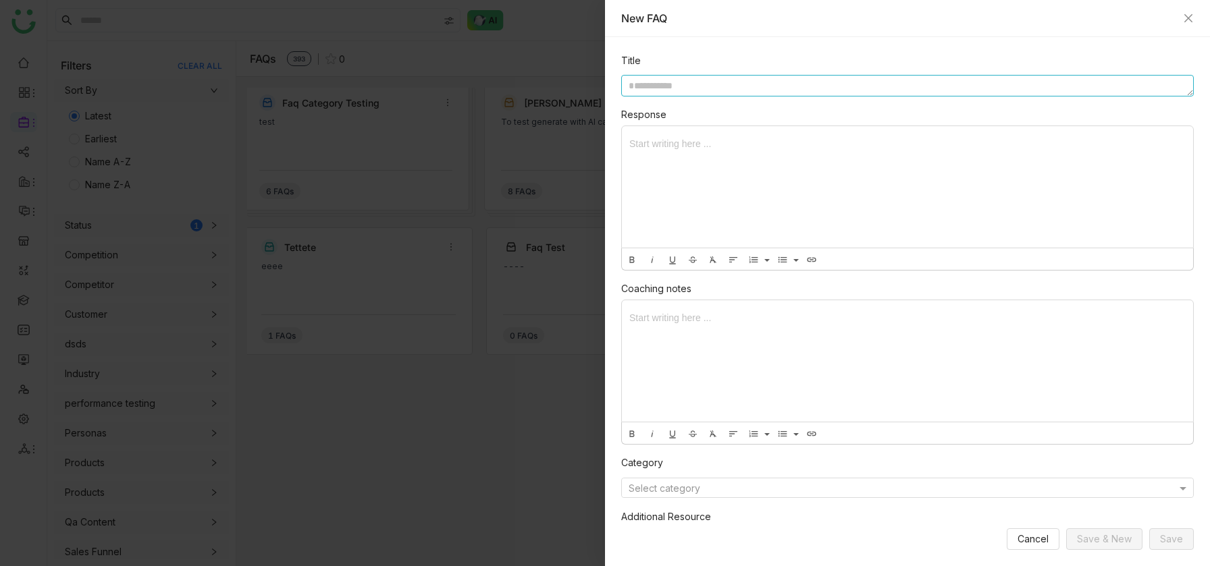
click at [703, 89] on textarea at bounding box center [907, 86] width 572 height 22
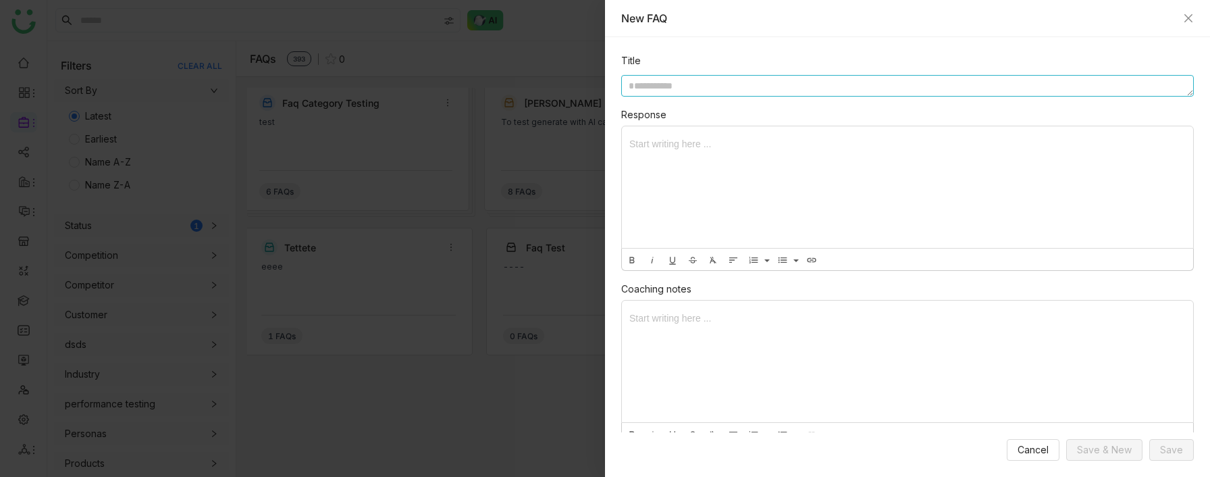
click at [651, 92] on textarea at bounding box center [907, 86] width 572 height 22
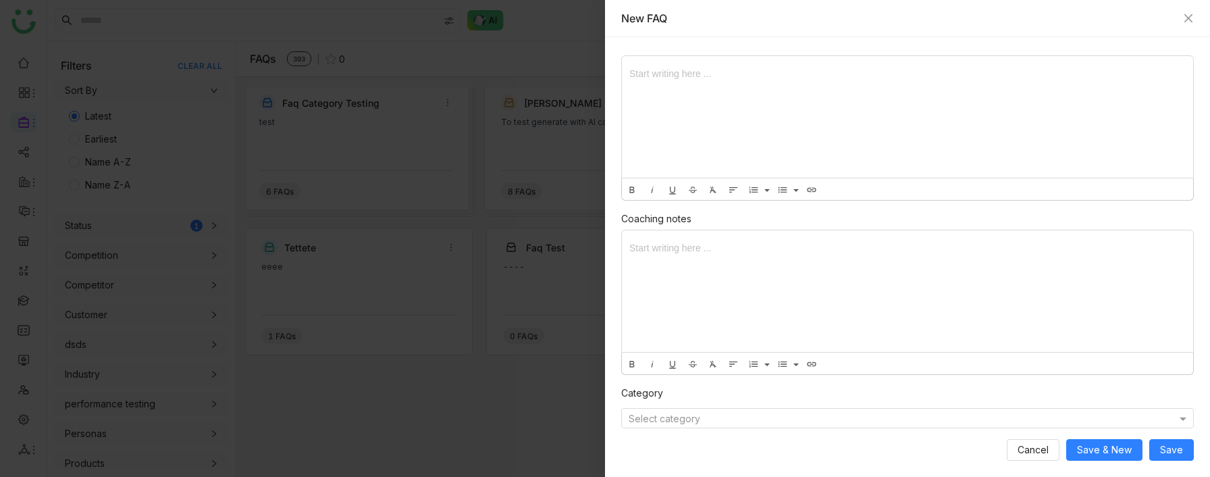
scroll to position [132, 0]
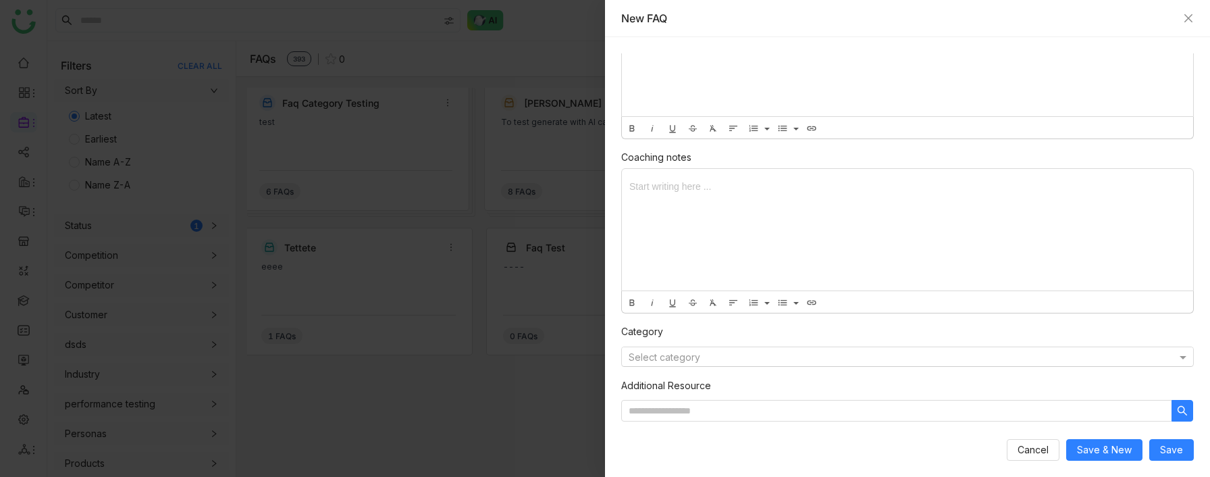
type textarea "******"
click at [666, 324] on input "text" at bounding box center [894, 357] width 531 height 10
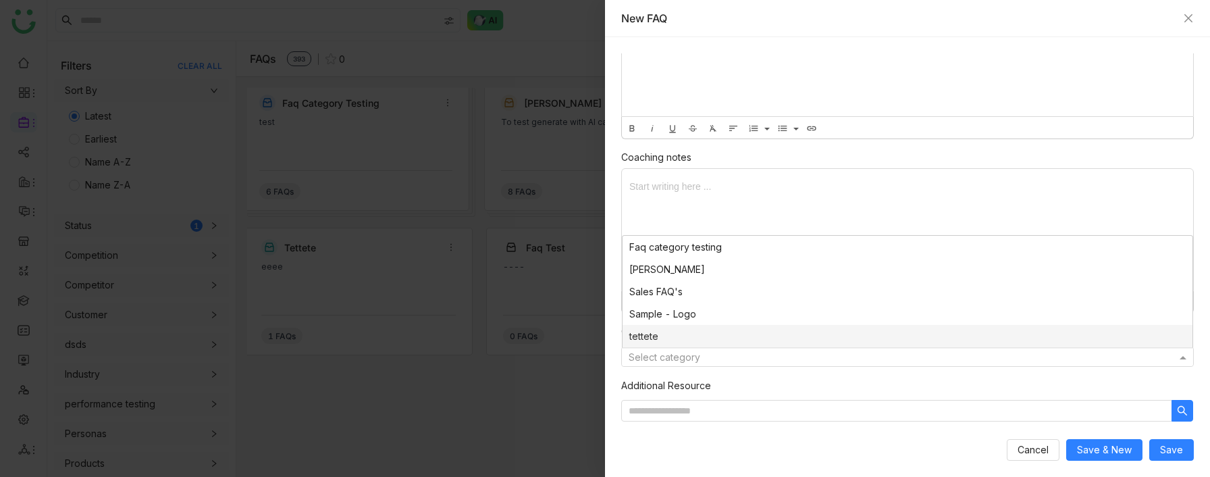
click at [666, 324] on div "tettete" at bounding box center [907, 336] width 570 height 22
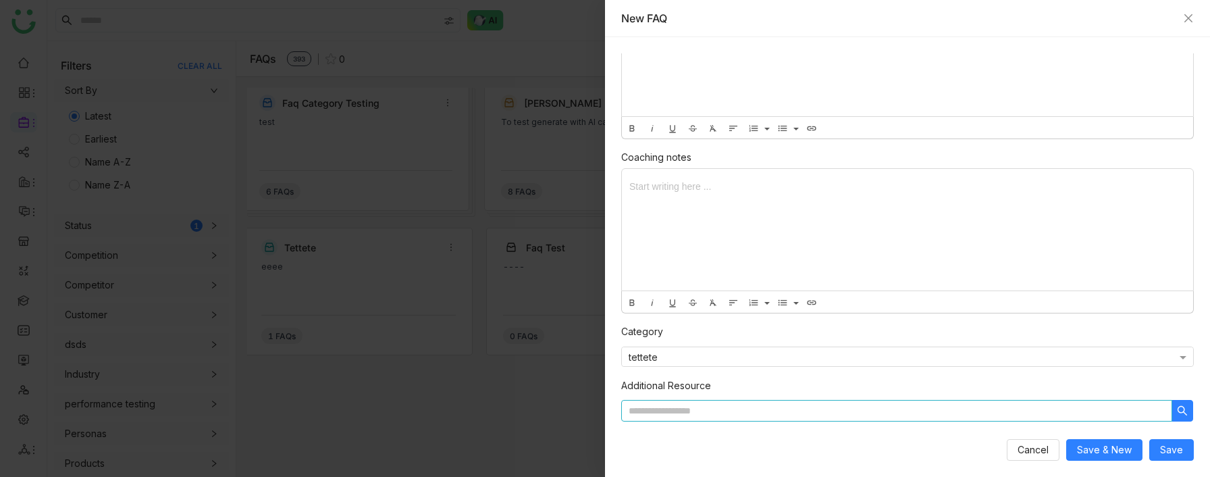
click at [667, 324] on input at bounding box center [896, 411] width 551 height 22
type input "*"
type input "****"
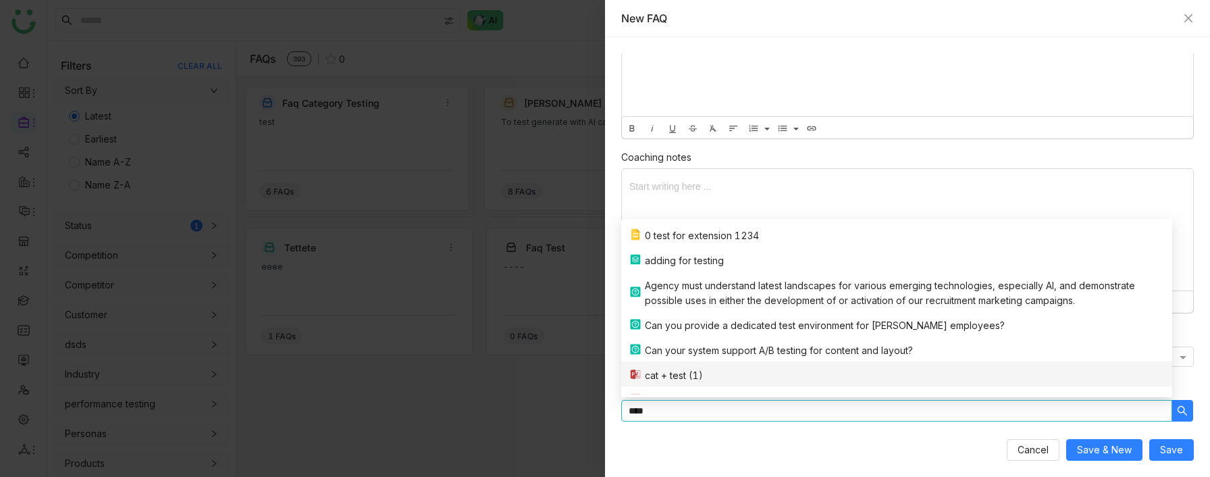
scroll to position [92, 0]
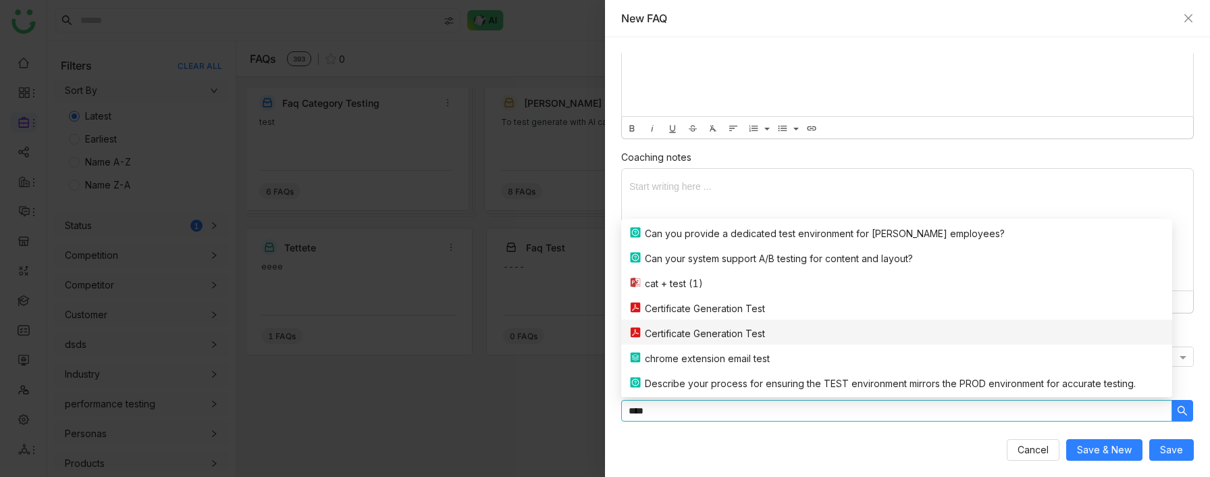
click at [702, 324] on div "Certificate Generation Test" at bounding box center [705, 333] width 120 height 15
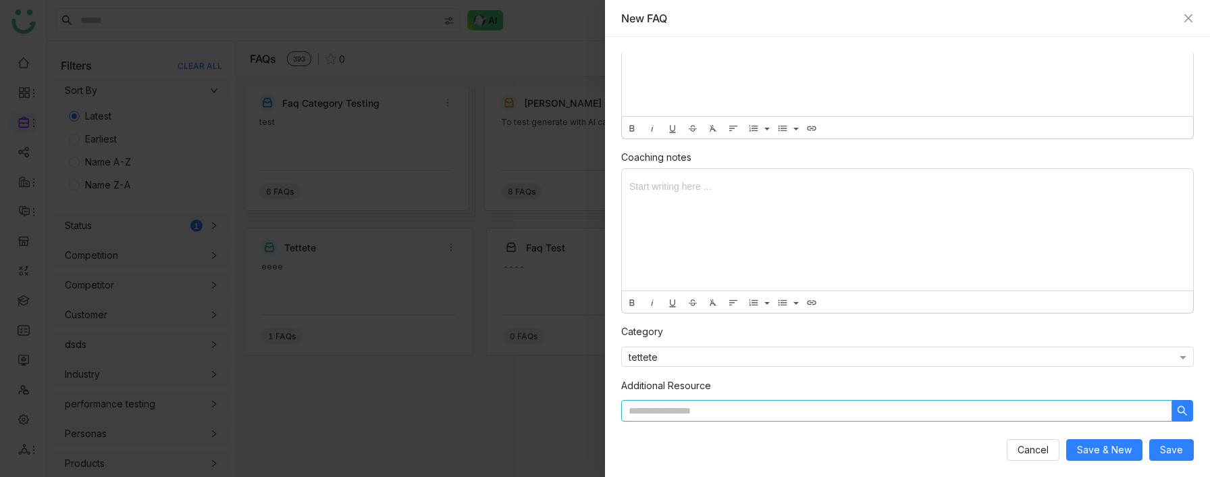
scroll to position [159, 0]
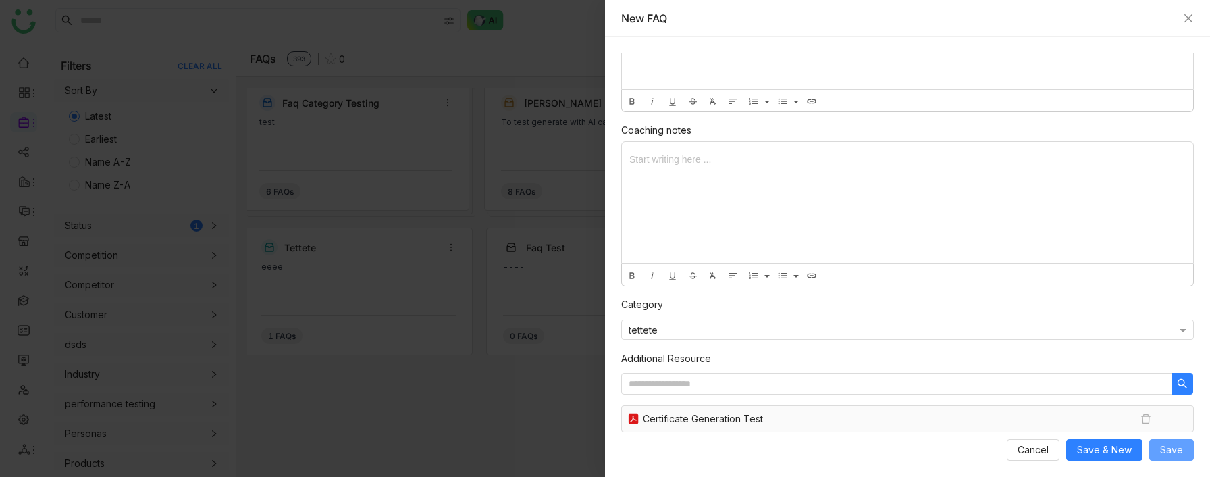
click at [1162, 324] on span "Save" at bounding box center [1171, 449] width 23 height 15
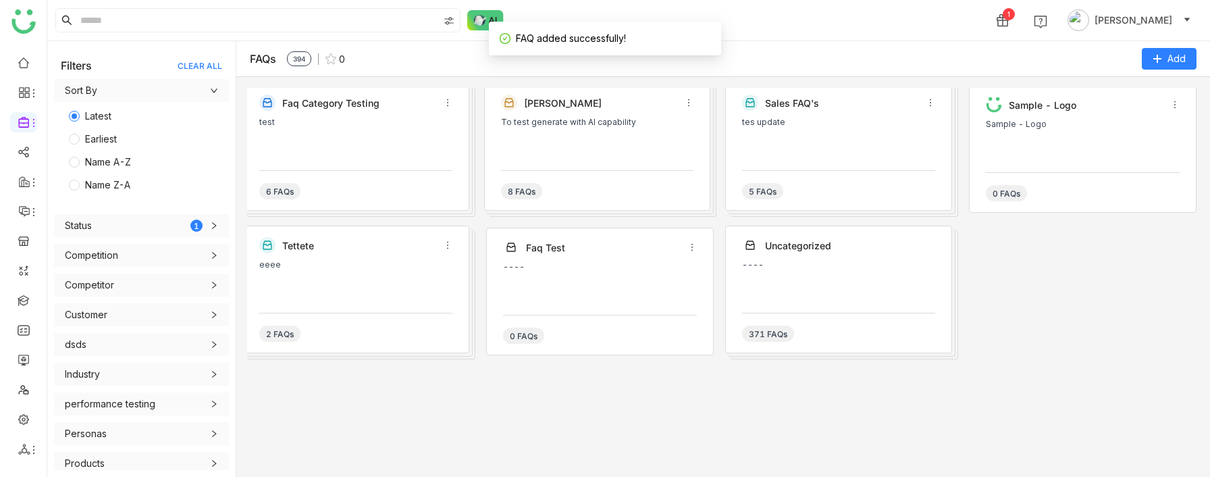
click at [365, 265] on div "eeee" at bounding box center [355, 264] width 193 height 9
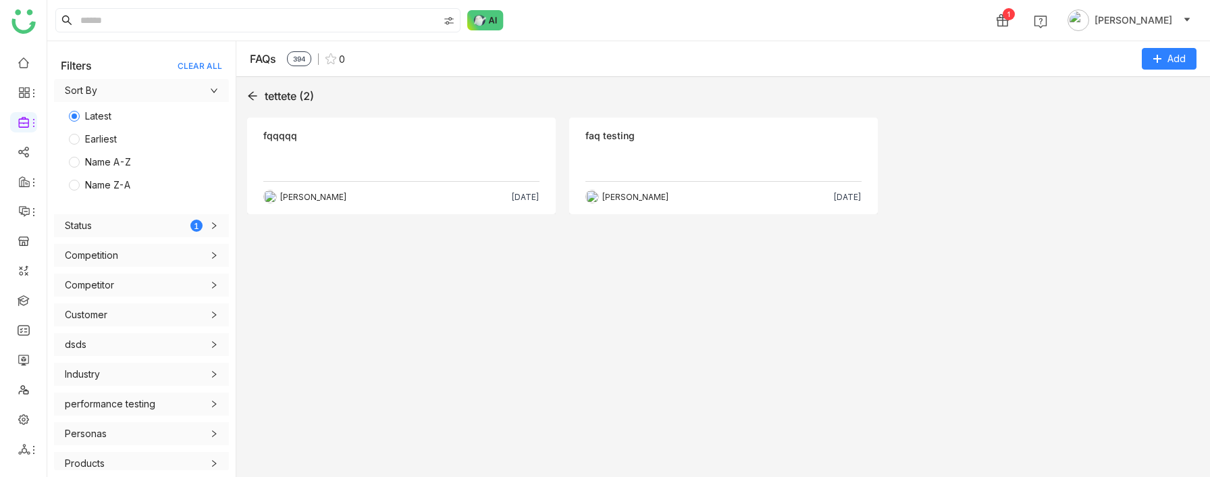
click at [254, 95] on icon at bounding box center [252, 95] width 11 height 11
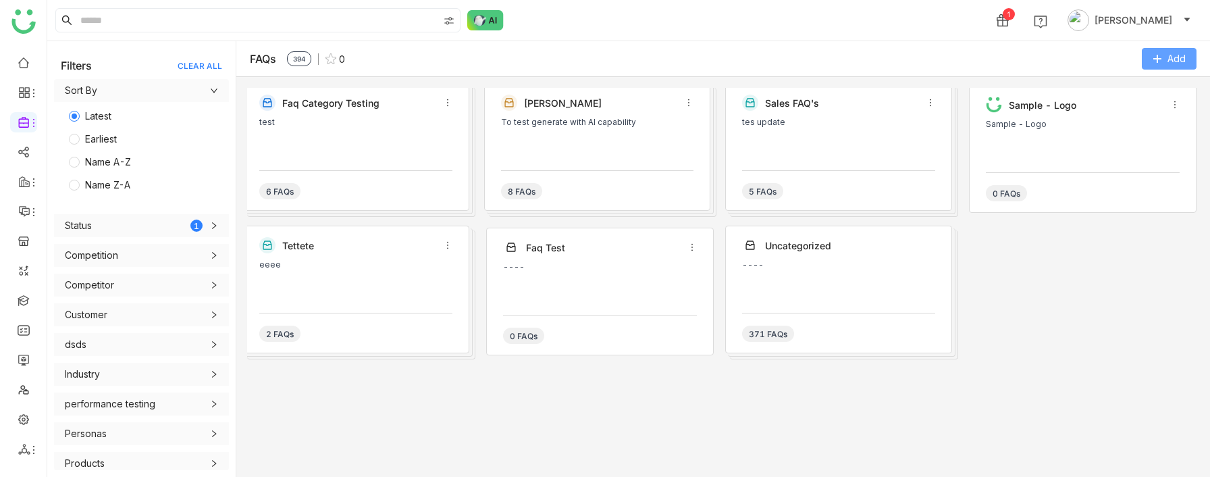
click at [1159, 53] on button "Add" at bounding box center [1169, 59] width 55 height 22
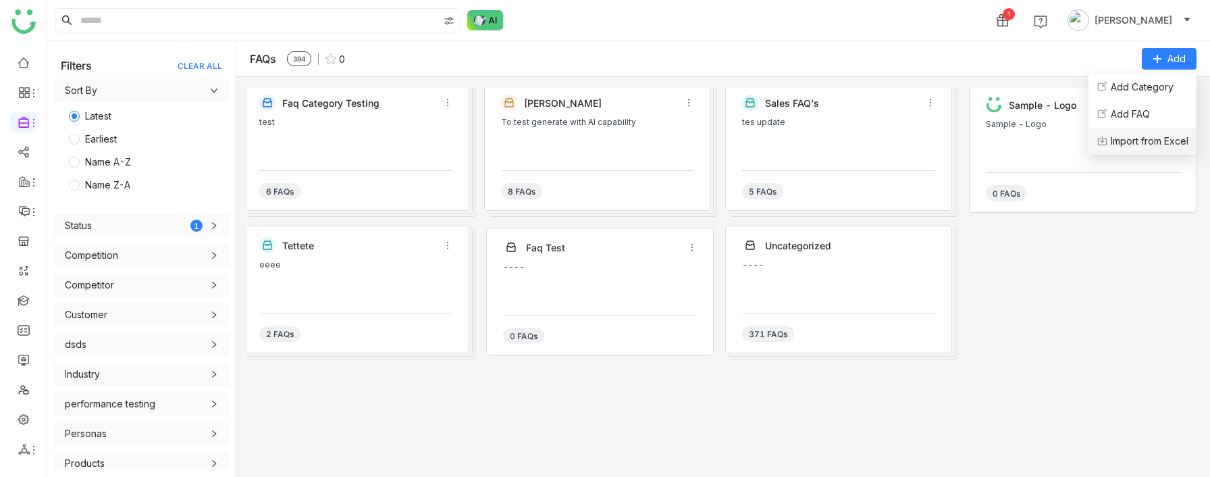
click at [1125, 140] on Excel "Import from Excel" at bounding box center [1150, 141] width 78 height 15
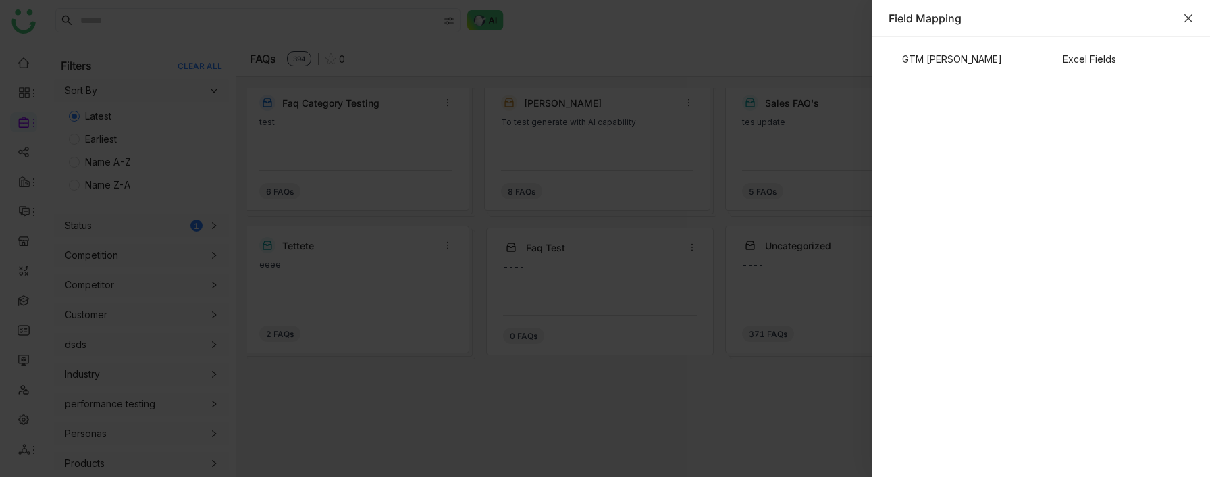
click at [1189, 17] on icon "Close" at bounding box center [1188, 18] width 8 height 8
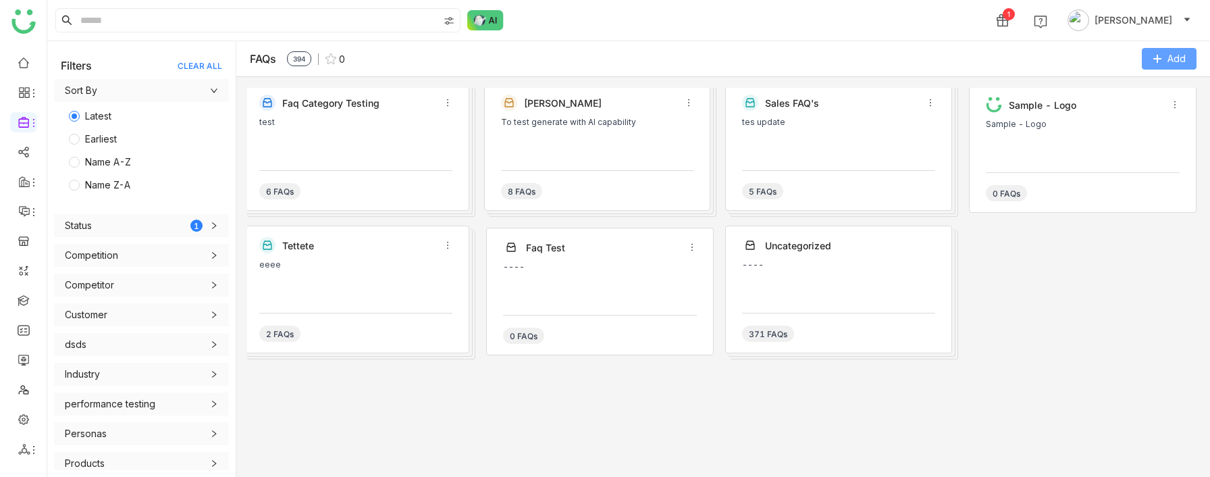
click at [1171, 62] on span "Add" at bounding box center [1176, 58] width 18 height 15
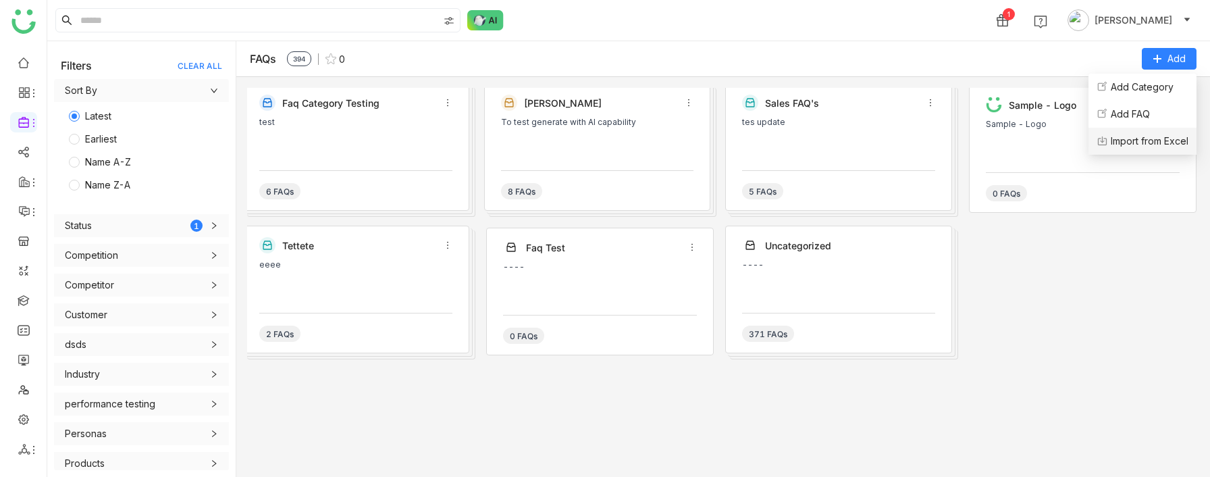
click at [1129, 136] on Excel "Import from Excel" at bounding box center [1150, 141] width 78 height 15
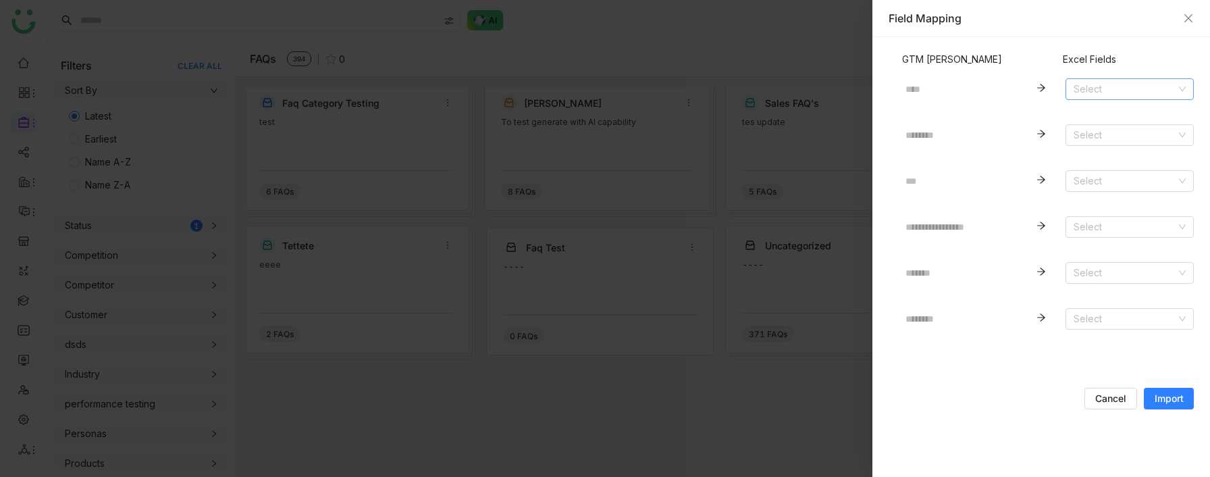
click at [1114, 82] on input at bounding box center [1124, 89] width 103 height 20
click at [1102, 113] on div "Time" at bounding box center [1129, 116] width 112 height 15
click at [1096, 317] on input at bounding box center [1124, 319] width 103 height 20
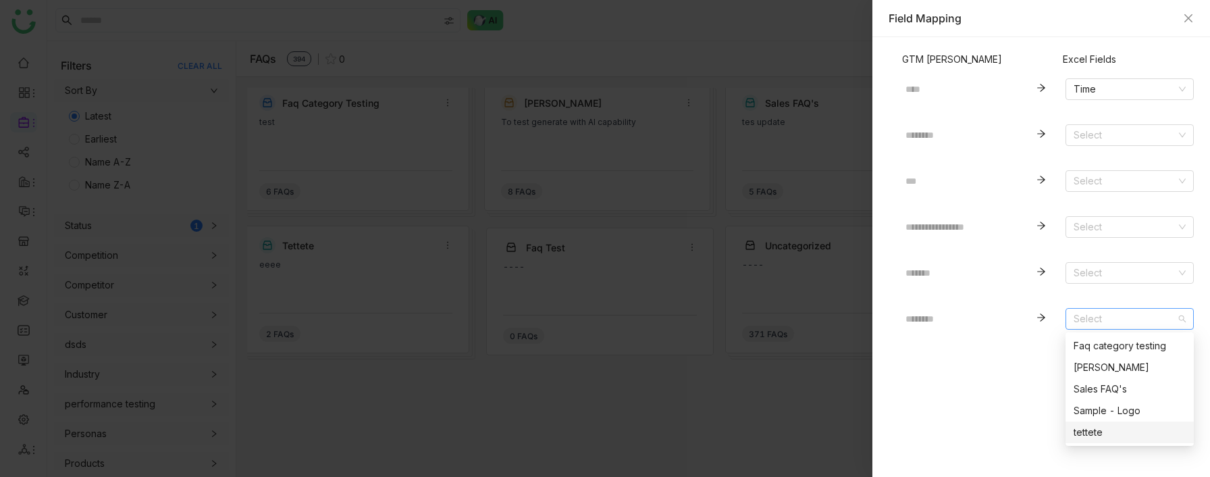
click at [1098, 324] on div "tettete" at bounding box center [1129, 432] width 112 height 15
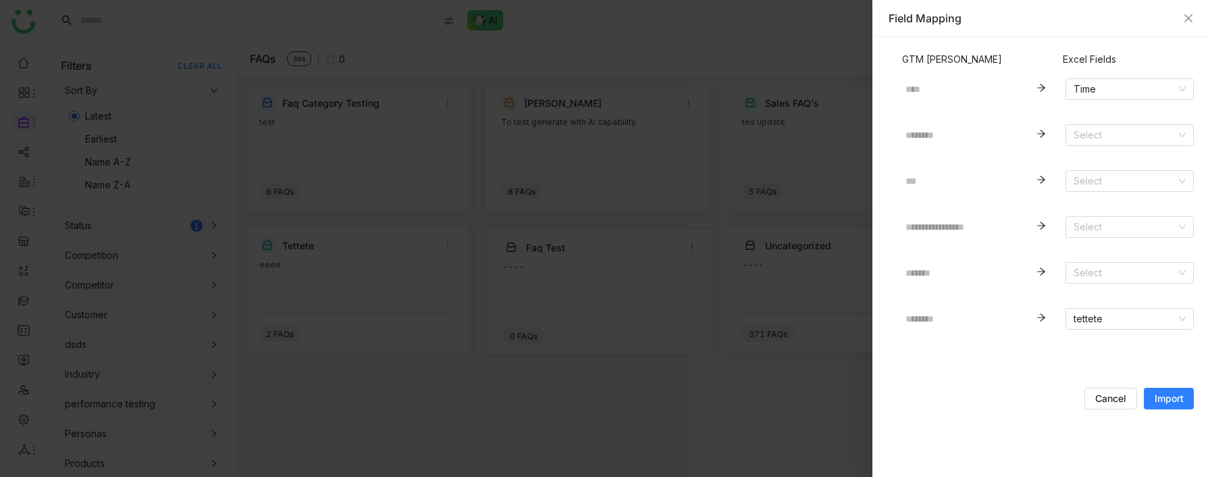
click at [1177, 324] on span "Import" at bounding box center [1168, 399] width 29 height 14
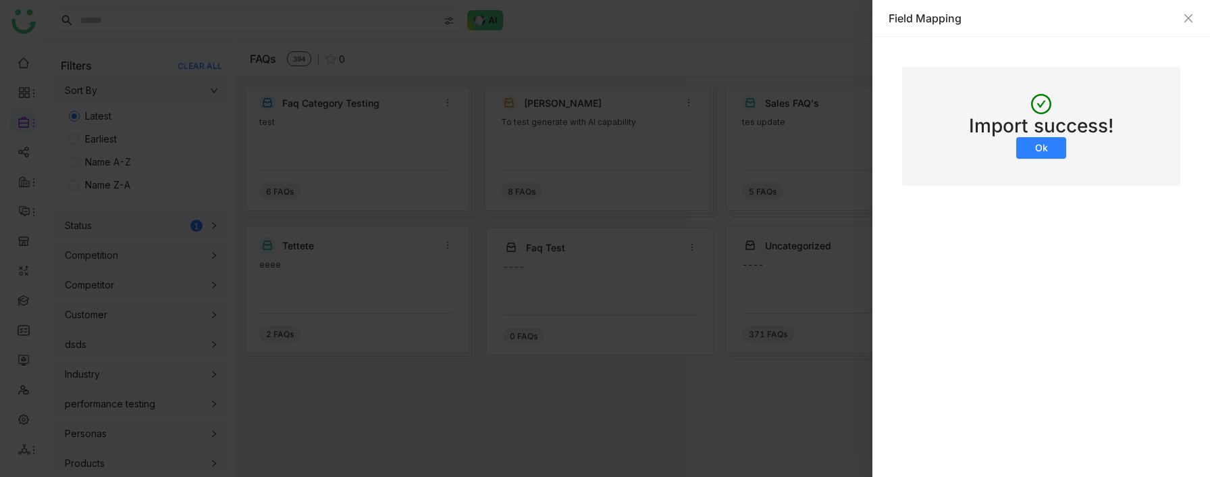
click at [1044, 144] on span "Ok" at bounding box center [1041, 148] width 13 height 14
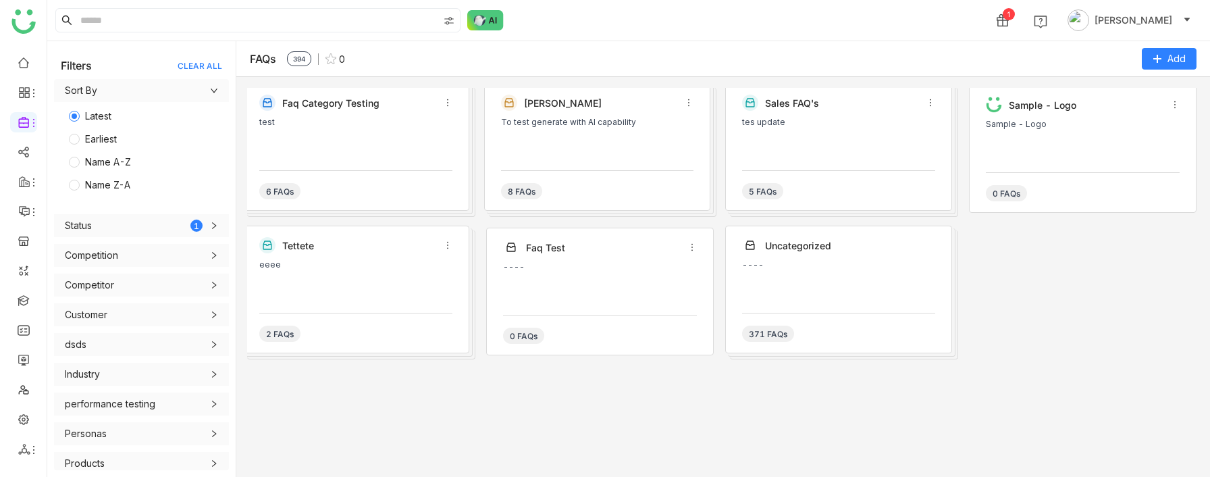
click at [379, 175] on div "6 FAQs" at bounding box center [355, 184] width 193 height 29
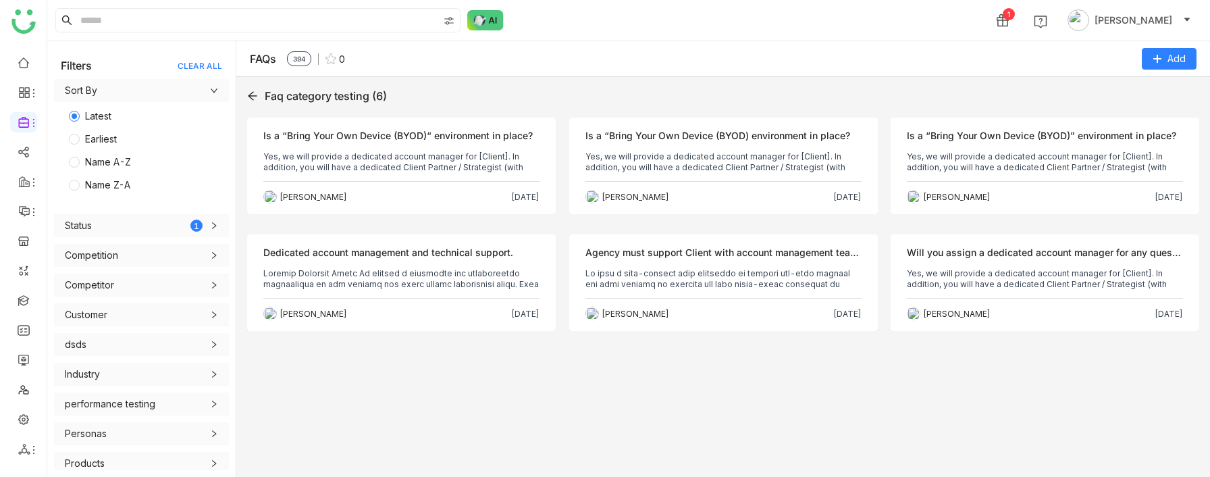
click at [257, 96] on icon at bounding box center [252, 95] width 11 height 11
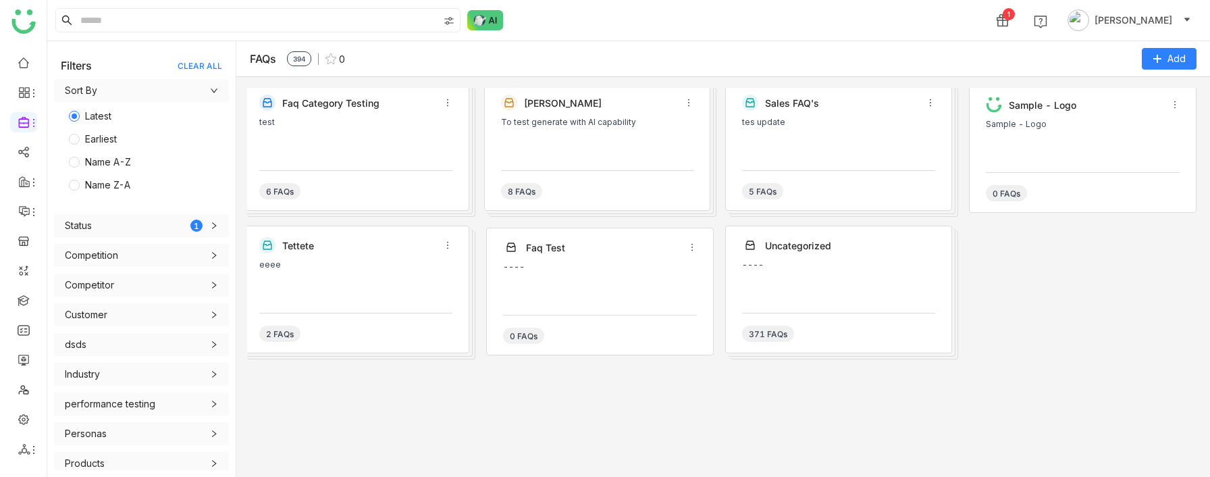
click at [447, 324] on div "2 FAQs" at bounding box center [355, 327] width 193 height 29
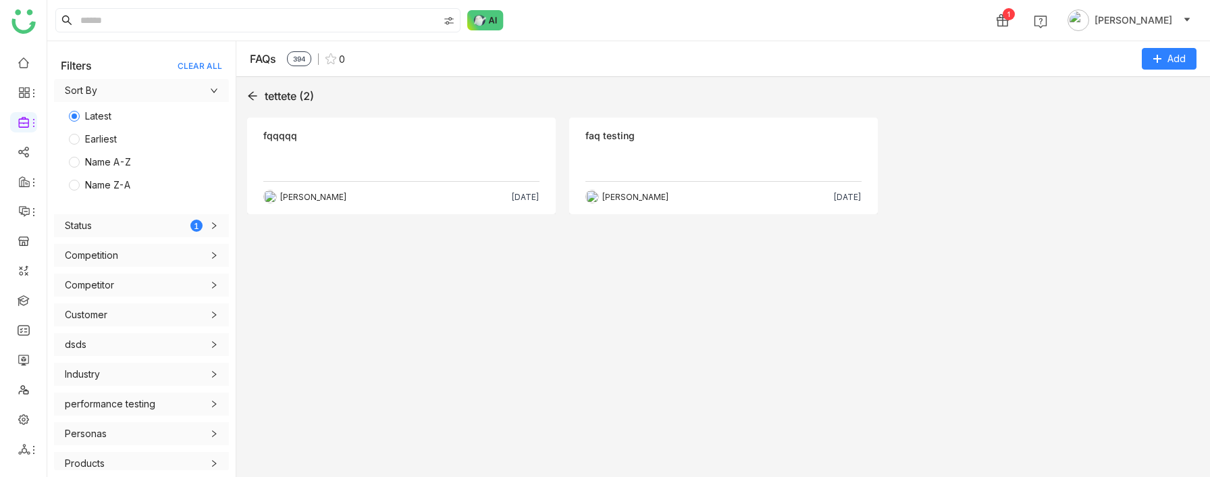
click at [255, 98] on icon at bounding box center [252, 95] width 11 height 11
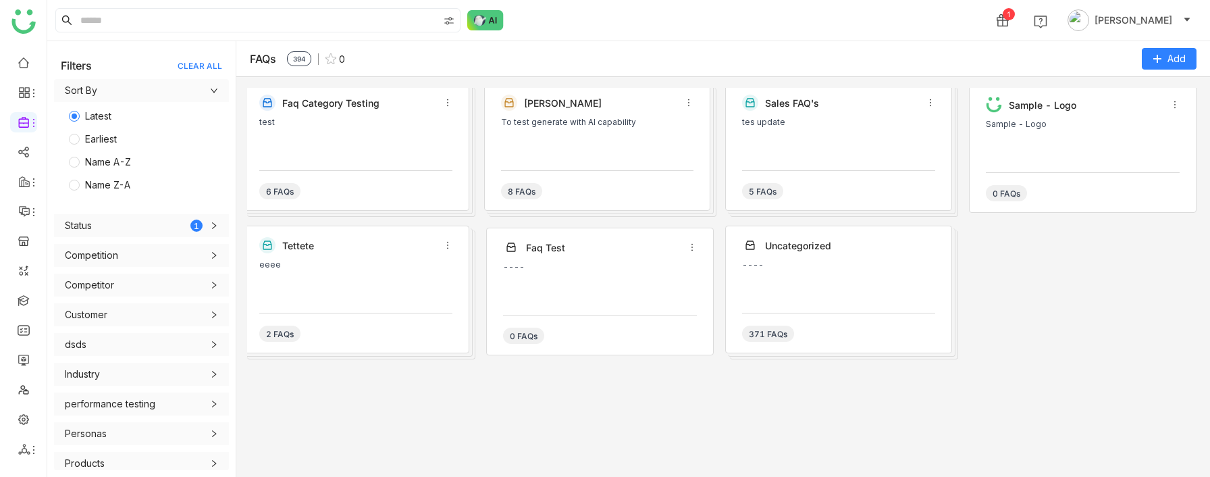
click at [396, 108] on div "Faq category testing" at bounding box center [359, 102] width 154 height 11
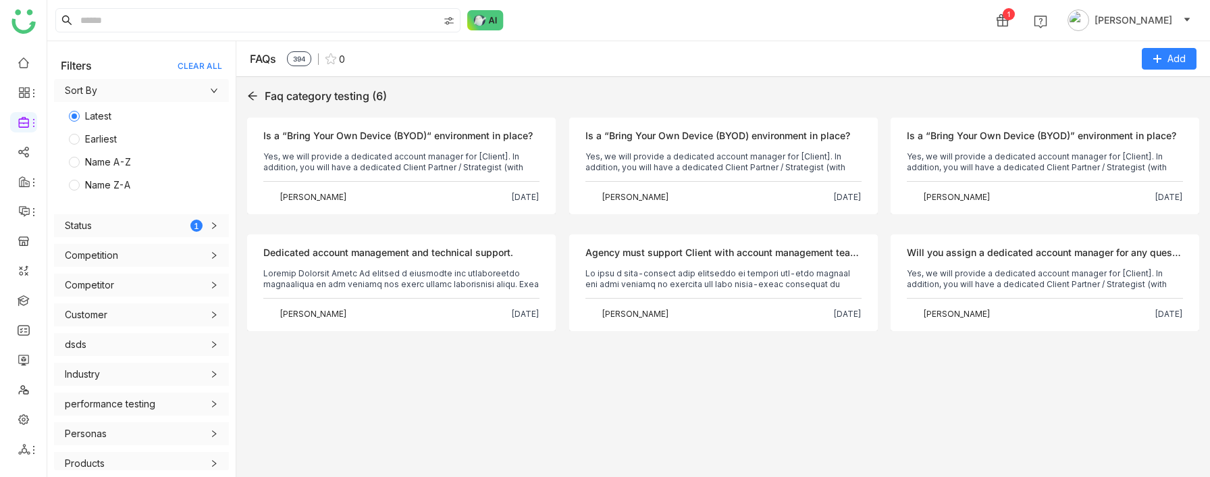
click at [250, 95] on icon at bounding box center [252, 96] width 9 height 9
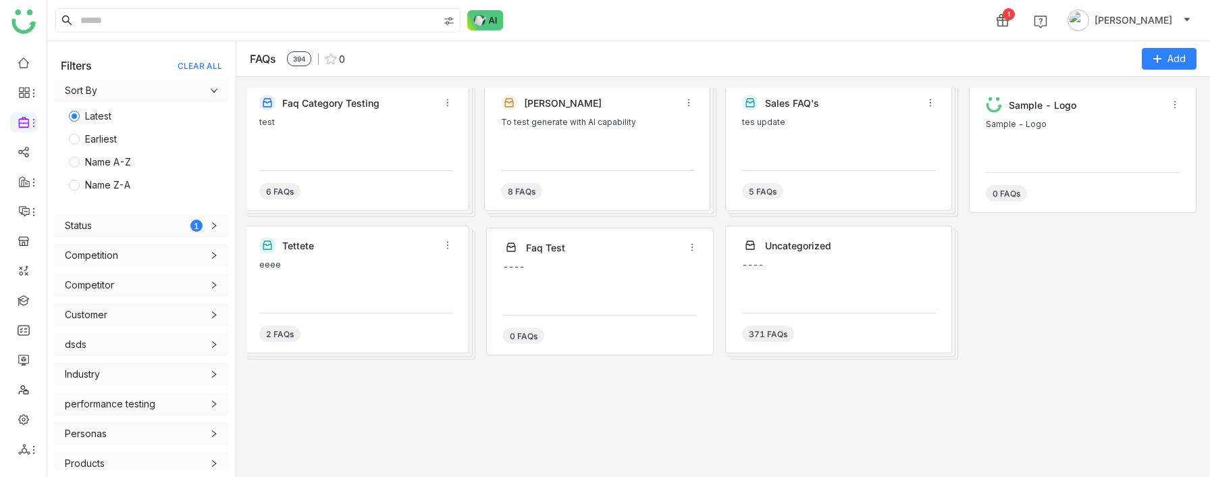
click at [714, 134] on div "Karthick To test generate with AI capability 8 FAQs" at bounding box center [603, 152] width 228 height 129
click at [682, 143] on div "To test generate with AI capability" at bounding box center [597, 137] width 193 height 41
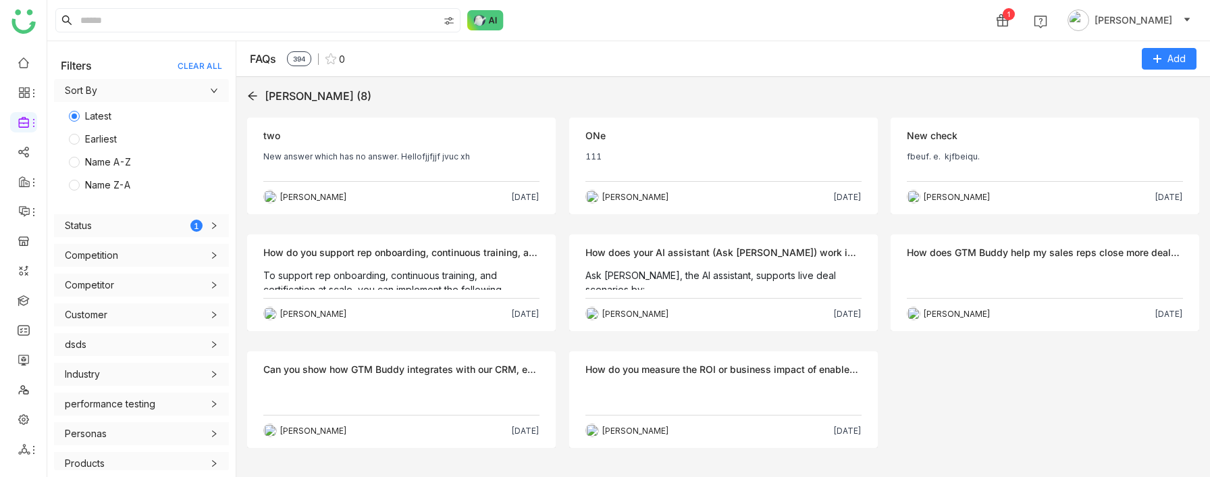
click at [251, 93] on icon at bounding box center [252, 96] width 9 height 9
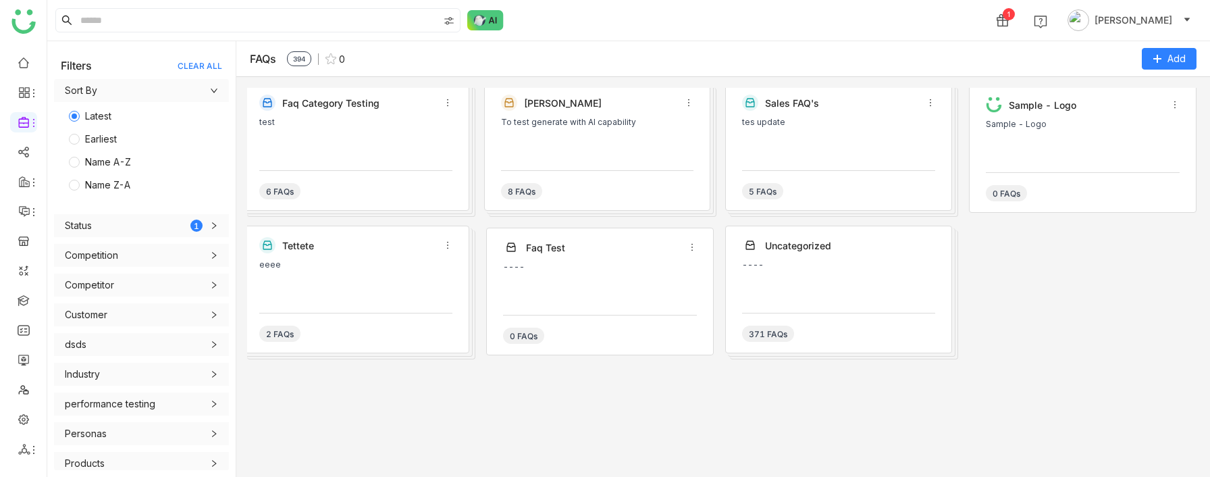
click at [907, 151] on div "tes update" at bounding box center [838, 137] width 193 height 41
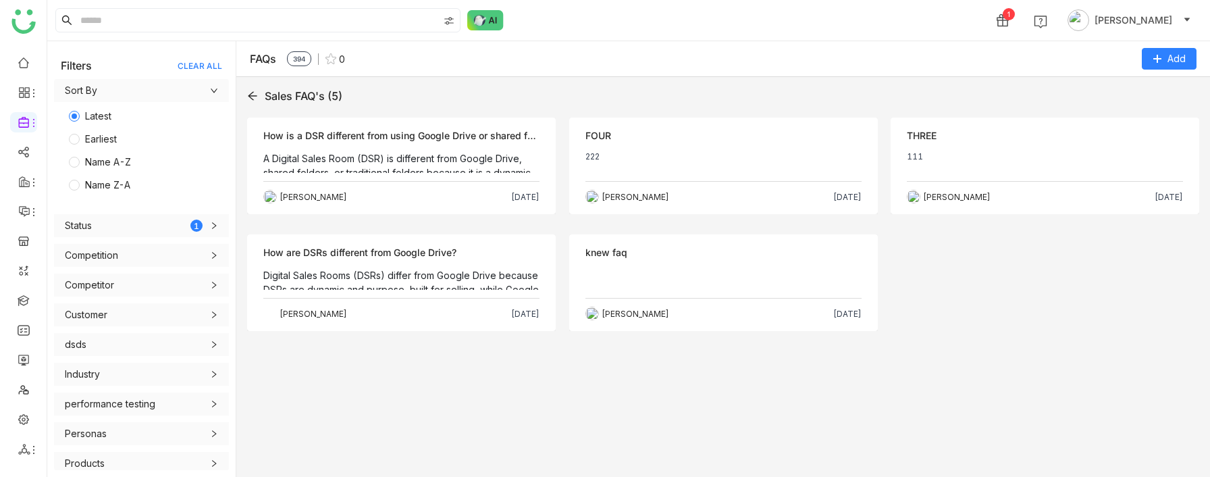
click at [260, 95] on div "Sales FAQ's (5)" at bounding box center [723, 96] width 952 height 16
click at [254, 96] on icon at bounding box center [252, 96] width 9 height 9
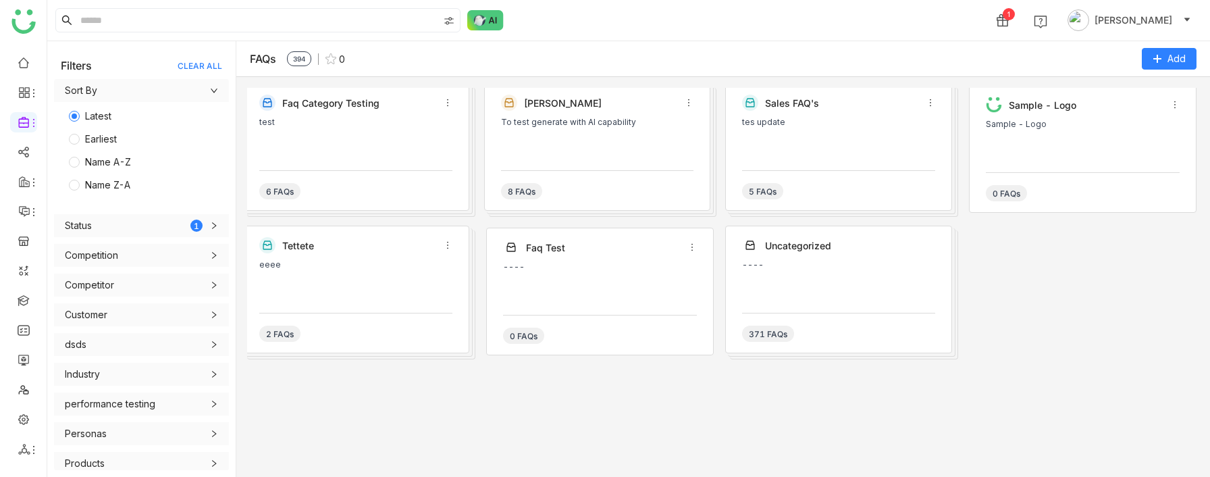
click at [1026, 189] on div "0 FAQs" at bounding box center [1083, 186] width 194 height 29
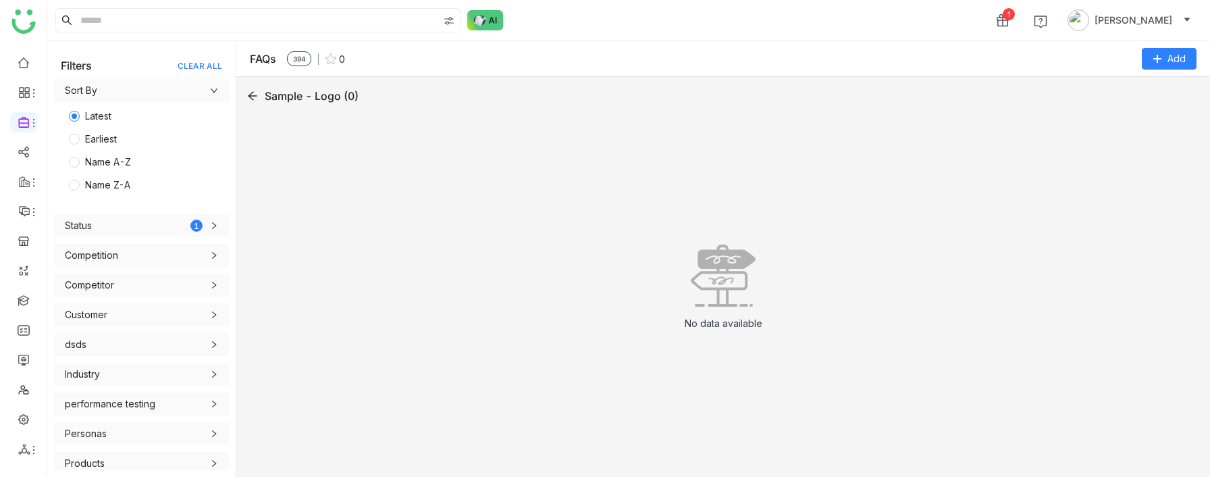
click at [247, 95] on icon at bounding box center [252, 95] width 11 height 11
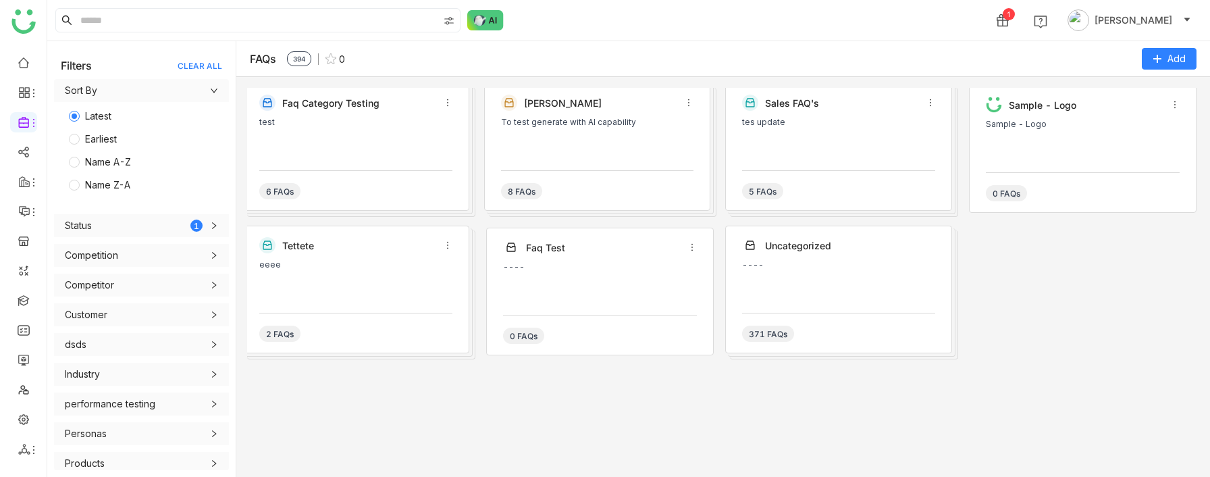
click at [297, 277] on div "eeee" at bounding box center [355, 280] width 193 height 41
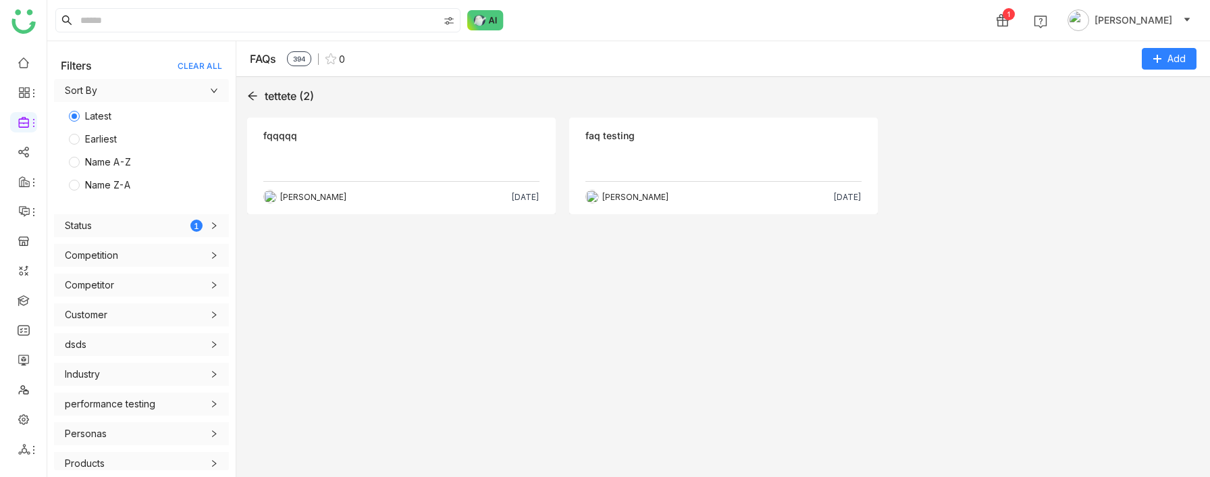
click at [253, 92] on icon at bounding box center [252, 95] width 11 height 11
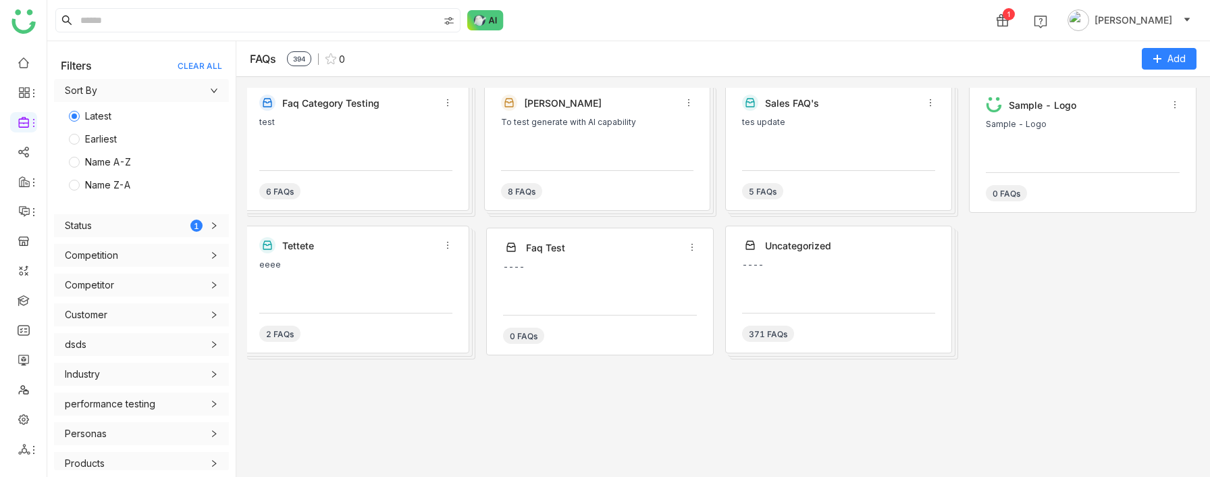
click at [649, 282] on div "----" at bounding box center [600, 282] width 194 height 41
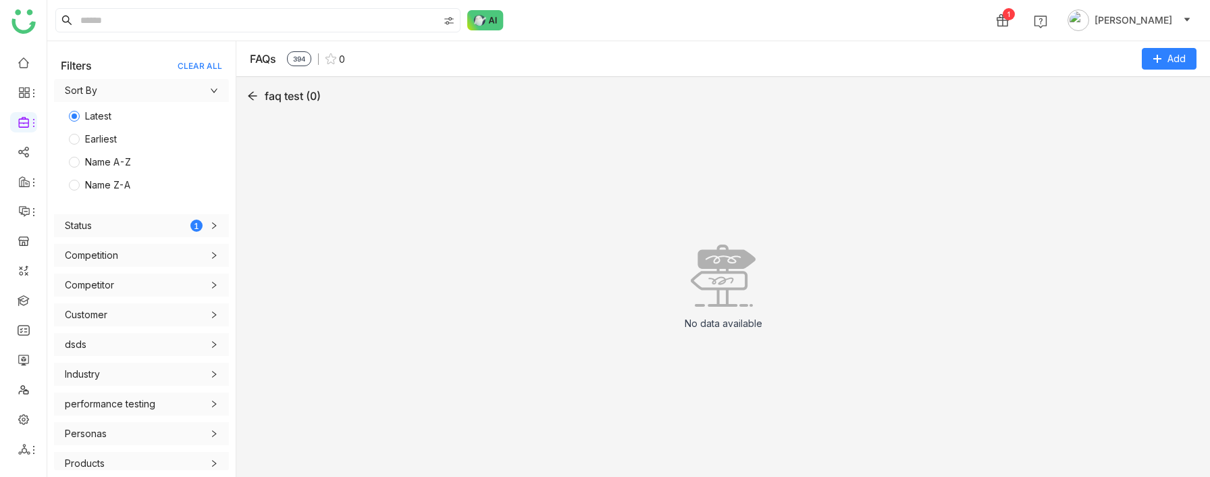
click at [256, 95] on icon at bounding box center [252, 95] width 11 height 11
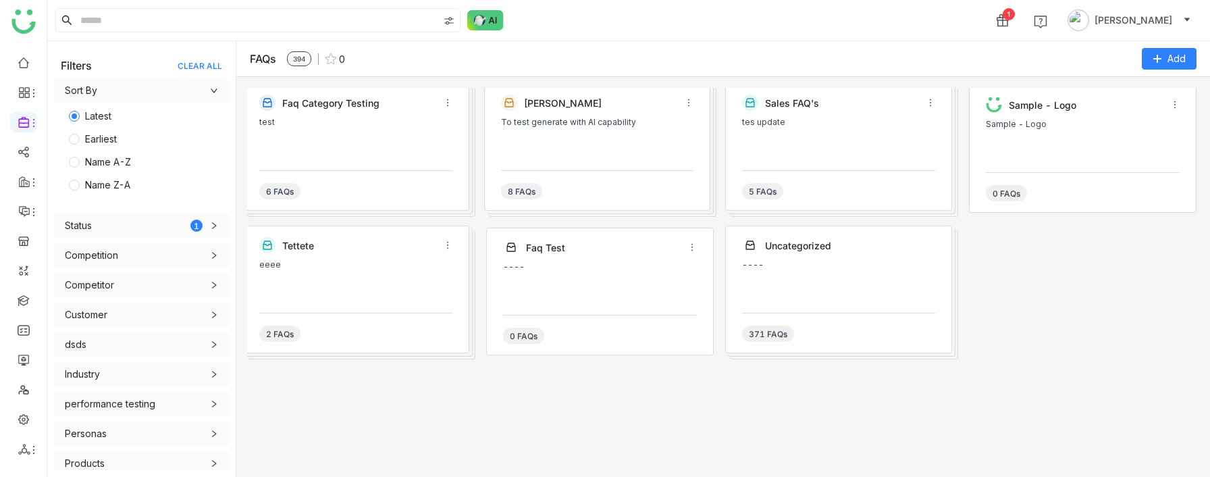
click at [837, 273] on div "----" at bounding box center [838, 280] width 193 height 41
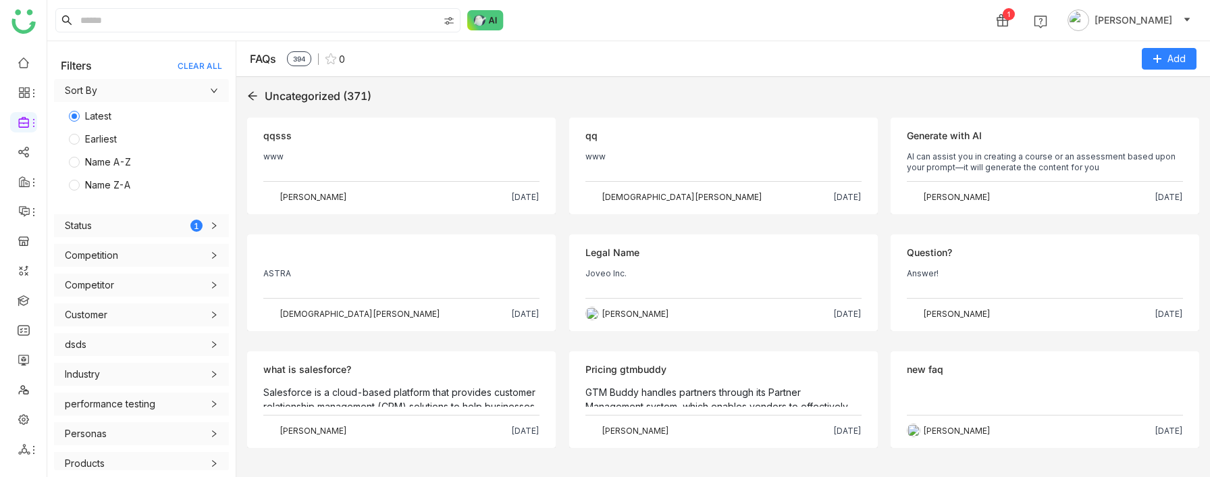
scroll to position [423, 0]
